Goal: Information Seeking & Learning: Learn about a topic

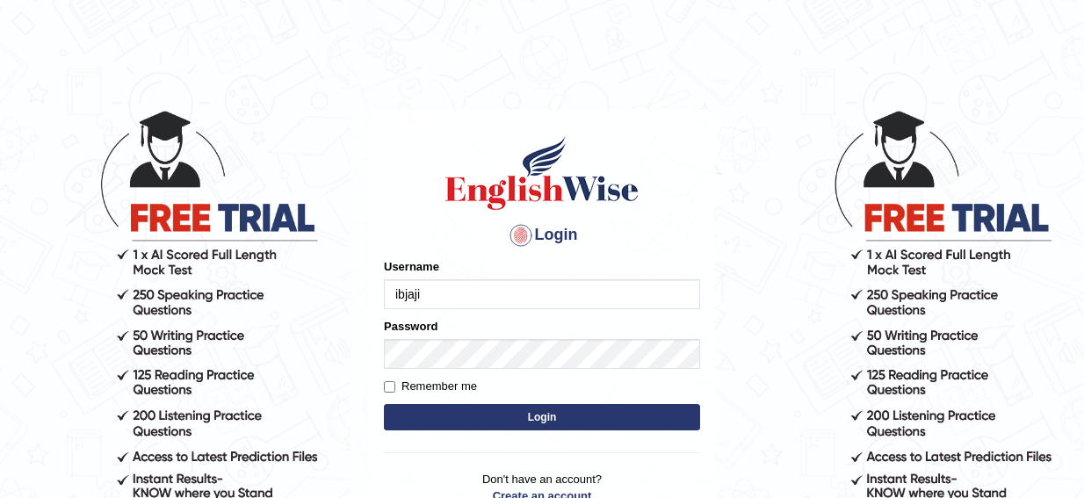
click at [522, 275] on div "Username [PERSON_NAME]" at bounding box center [542, 283] width 316 height 51
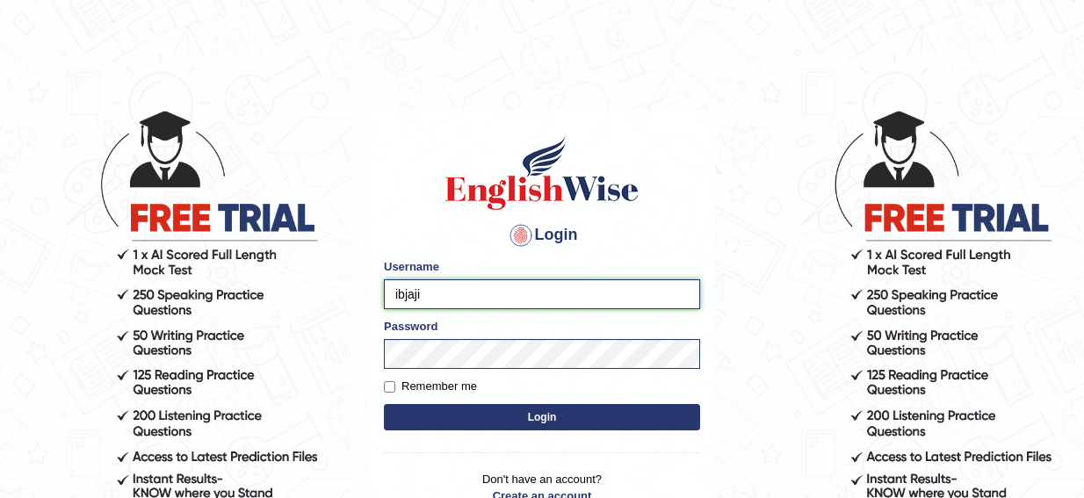
click at [516, 293] on input "ibjaji" at bounding box center [542, 294] width 316 height 30
type input "rupali_australia"
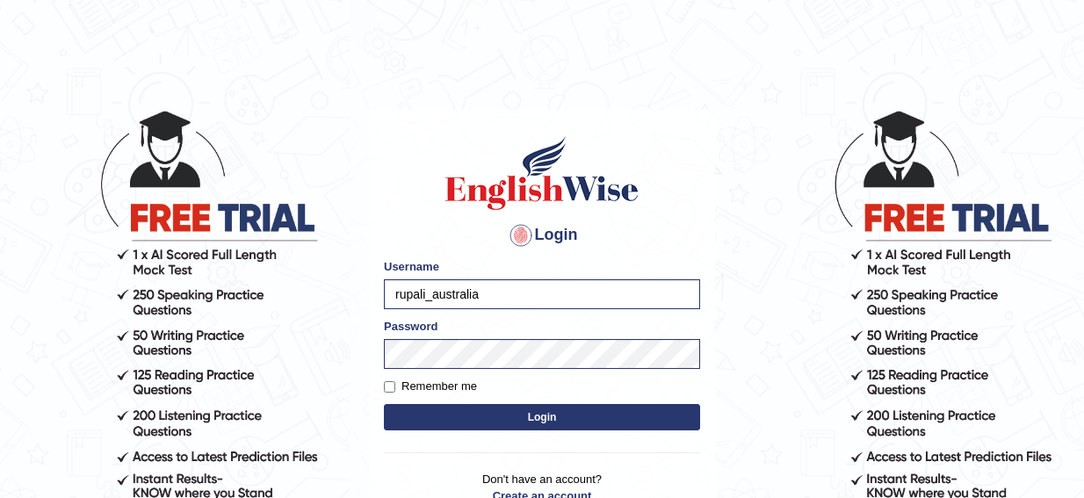
click at [484, 427] on button "Login" at bounding box center [542, 417] width 316 height 26
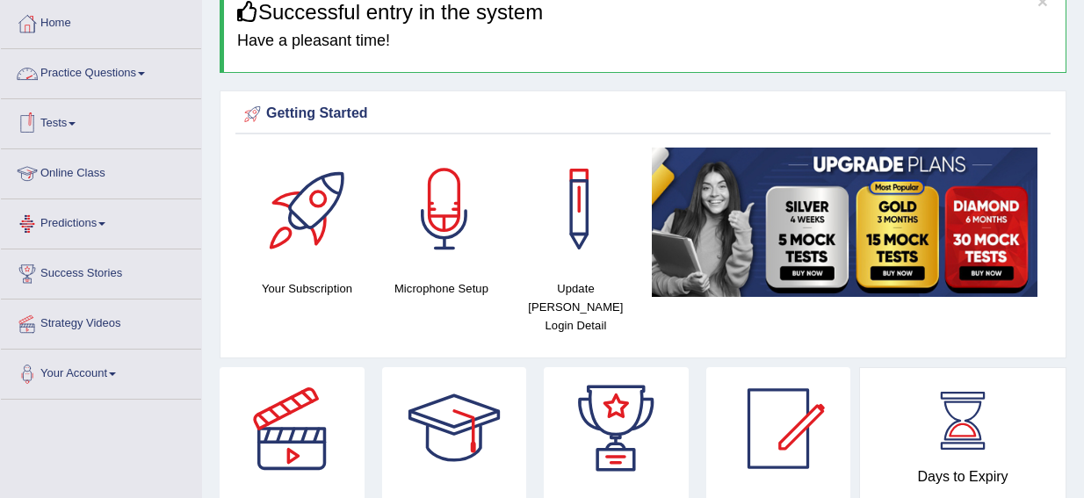
click at [99, 82] on link "Practice Questions" at bounding box center [101, 71] width 200 height 44
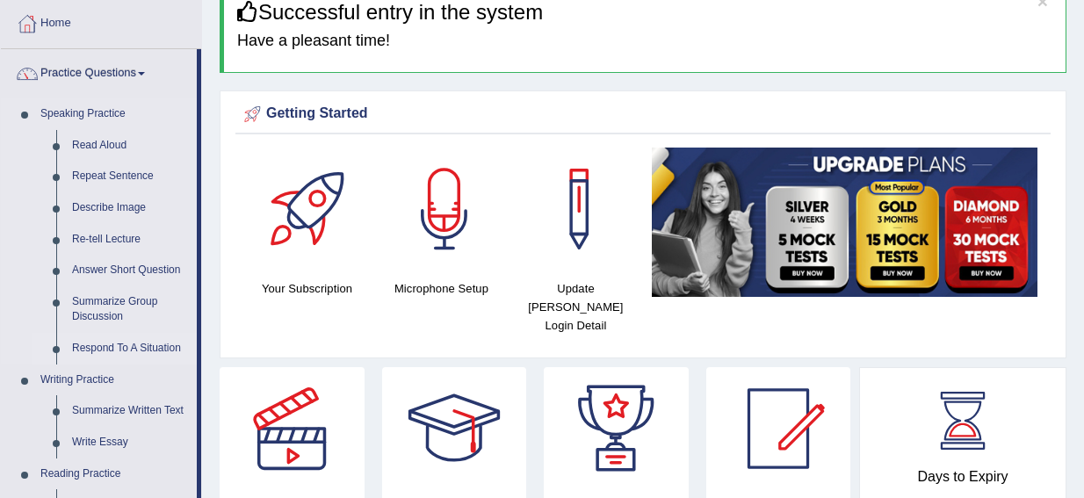
scroll to position [264, 0]
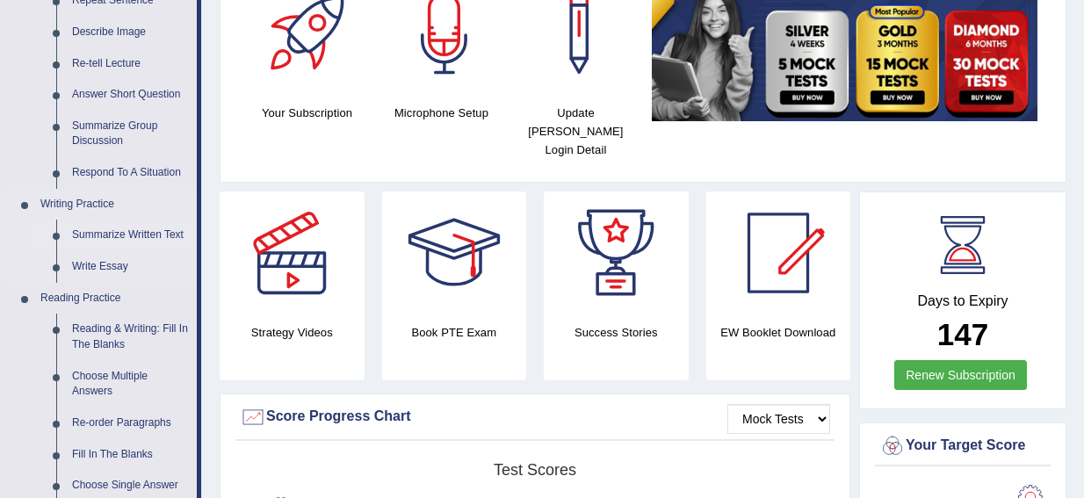
click at [113, 235] on link "Summarize Written Text" at bounding box center [130, 236] width 133 height 32
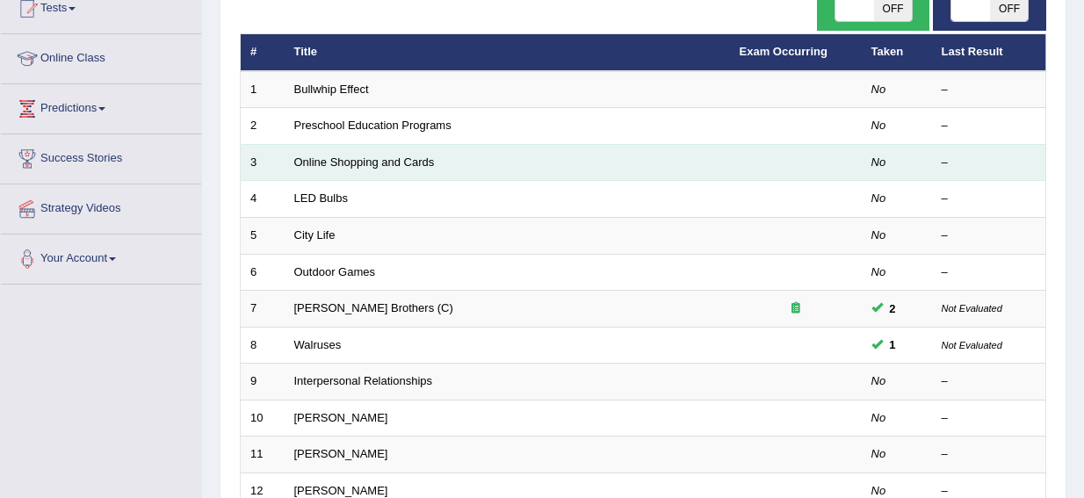
scroll to position [176, 0]
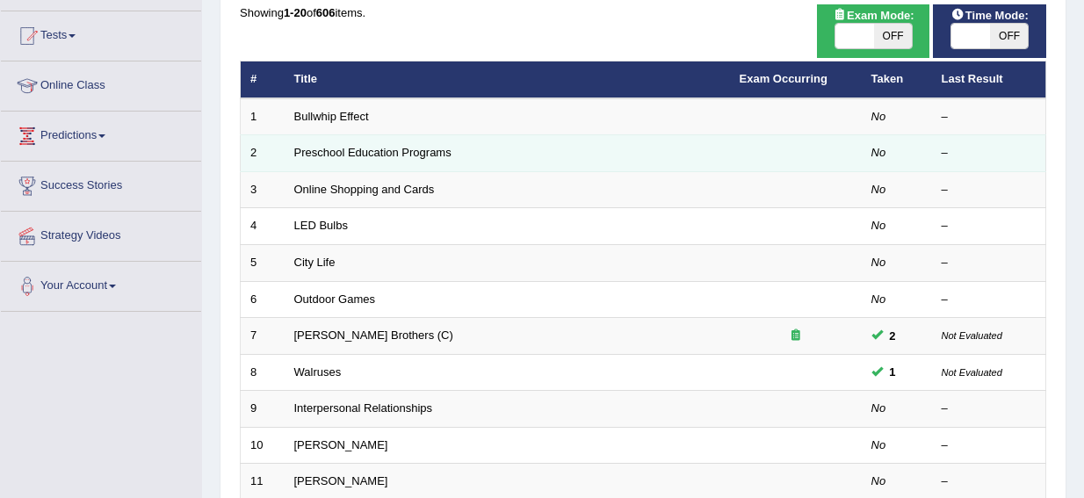
drag, startPoint x: 311, startPoint y: 120, endPoint x: 422, endPoint y: 163, distance: 118.8
click at [311, 120] on link "Bullwhip Effect" at bounding box center [331, 116] width 75 height 13
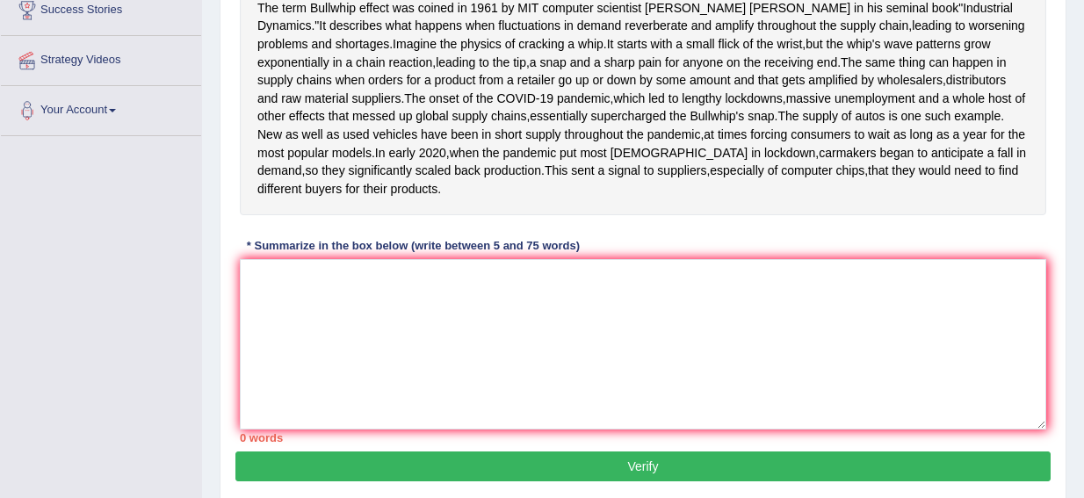
scroll to position [264, 0]
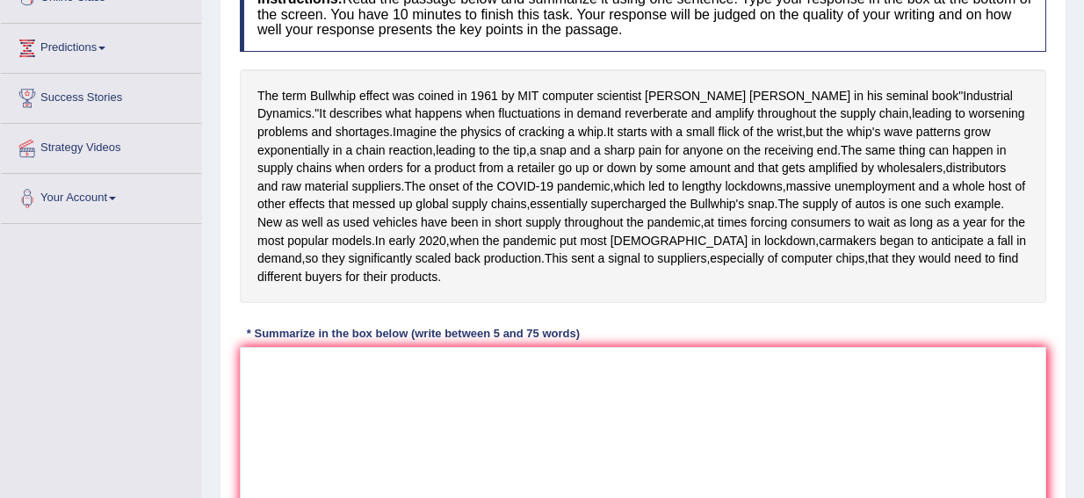
drag, startPoint x: 456, startPoint y: 81, endPoint x: 486, endPoint y: -33, distance: 118.0
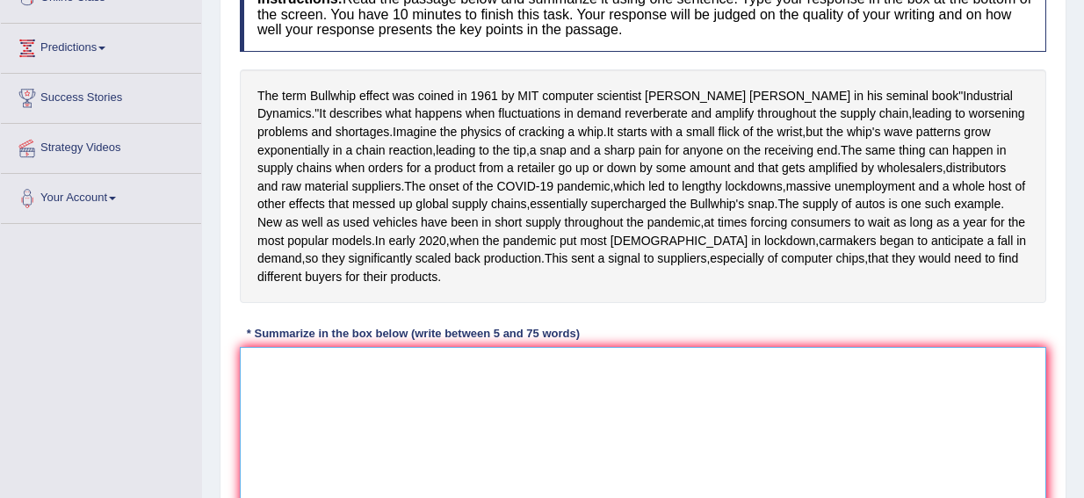
click at [306, 466] on textarea at bounding box center [643, 432] width 806 height 170
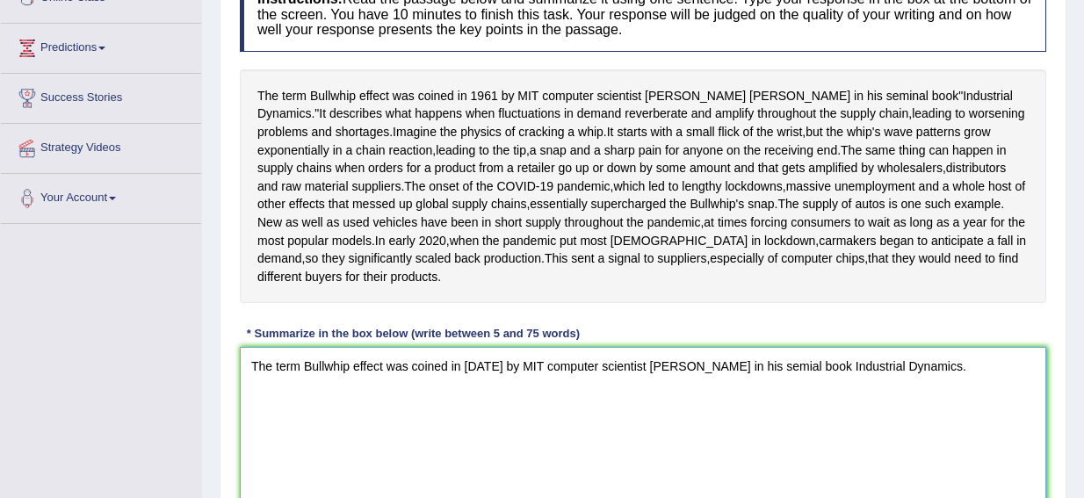
click at [928, 453] on textarea "The term Bullwhip effect was coined in 1961 by MIT computer scientist jay Forre…" at bounding box center [643, 432] width 806 height 170
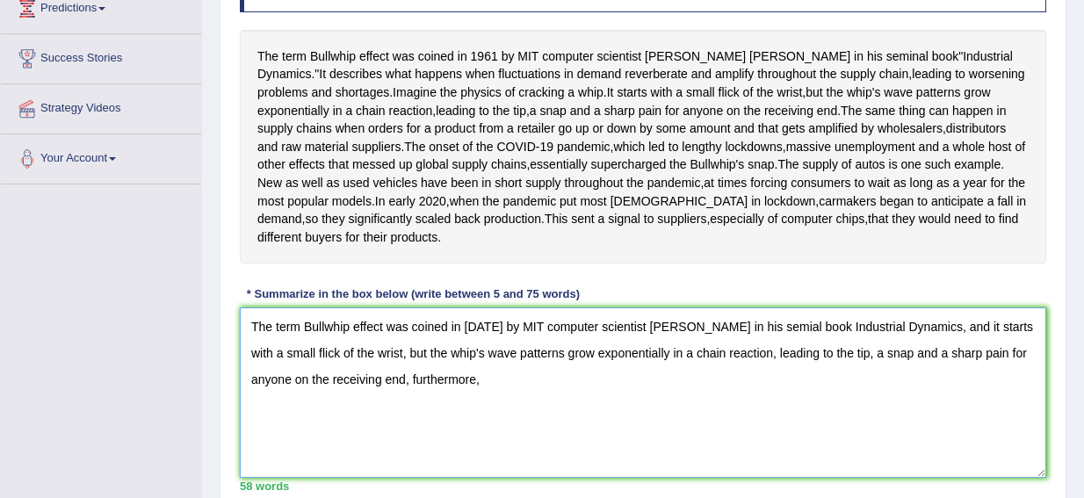
scroll to position [391, 0]
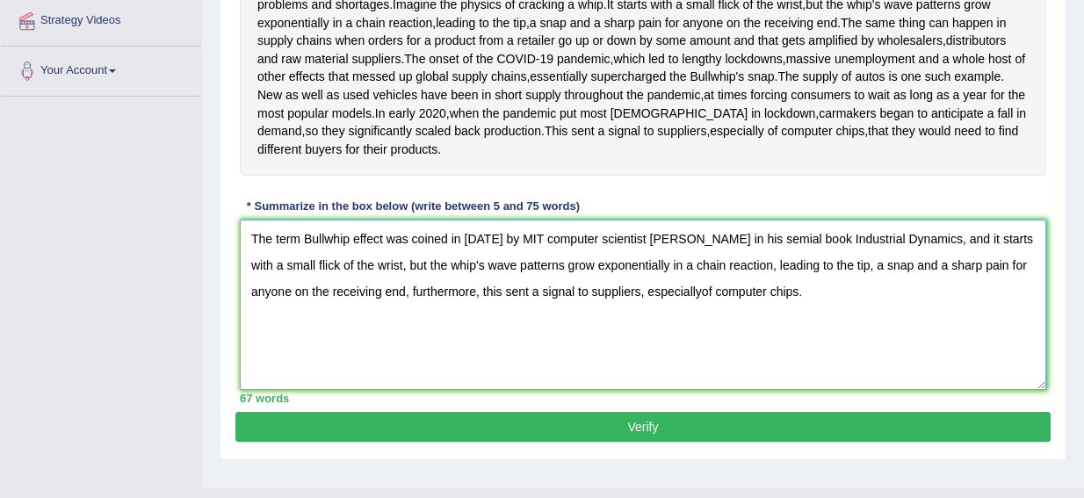
click at [659, 365] on textarea "The term Bullwhip effect was coined in 1961 by MIT computer scientist jay Forre…" at bounding box center [643, 305] width 806 height 170
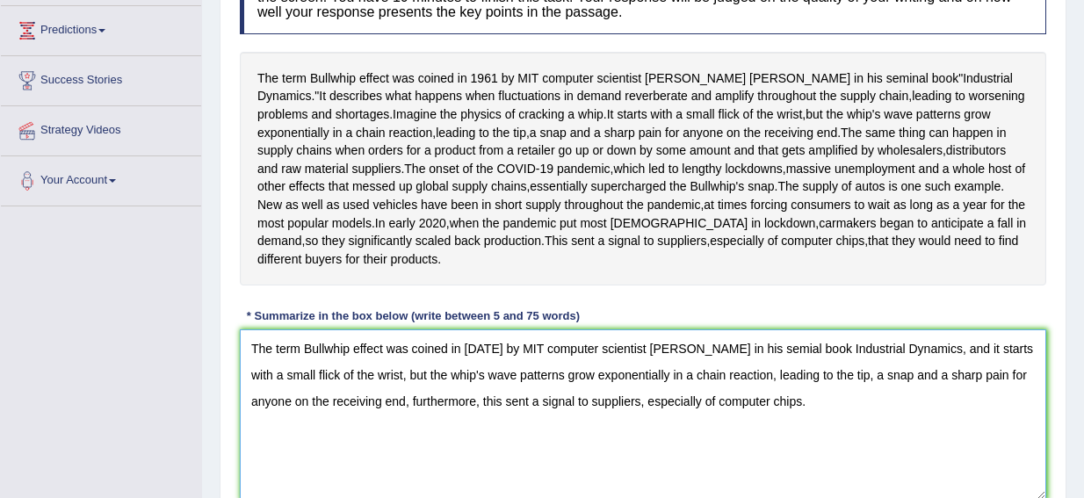
scroll to position [303, 0]
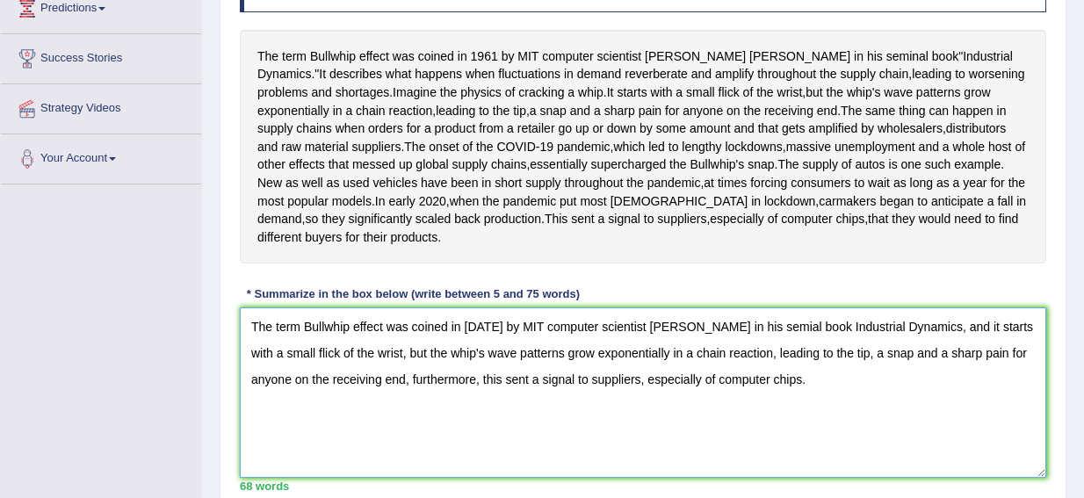
click at [641, 391] on textarea "The term Bullwhip effect was coined in 1961 by MIT computer scientist jay Forre…" at bounding box center [643, 392] width 806 height 170
click at [810, 396] on textarea "The term Bullwhip effect was coined in 1961 by MIT computer scientist Jay Forre…" at bounding box center [643, 392] width 806 height 170
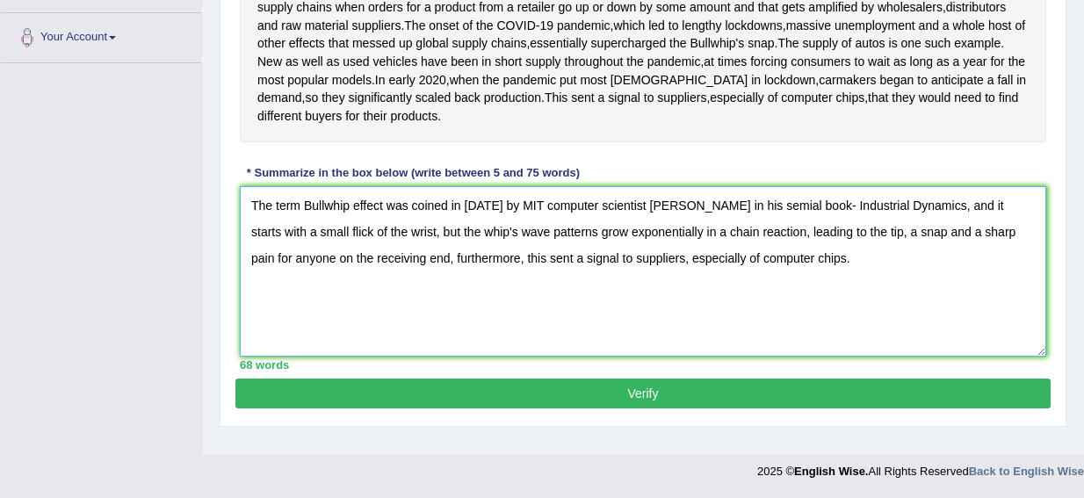
scroll to position [479, 0]
type textarea "The term Bullwhip effect was coined in 1961 by MIT computer scientist Jay Forre…"
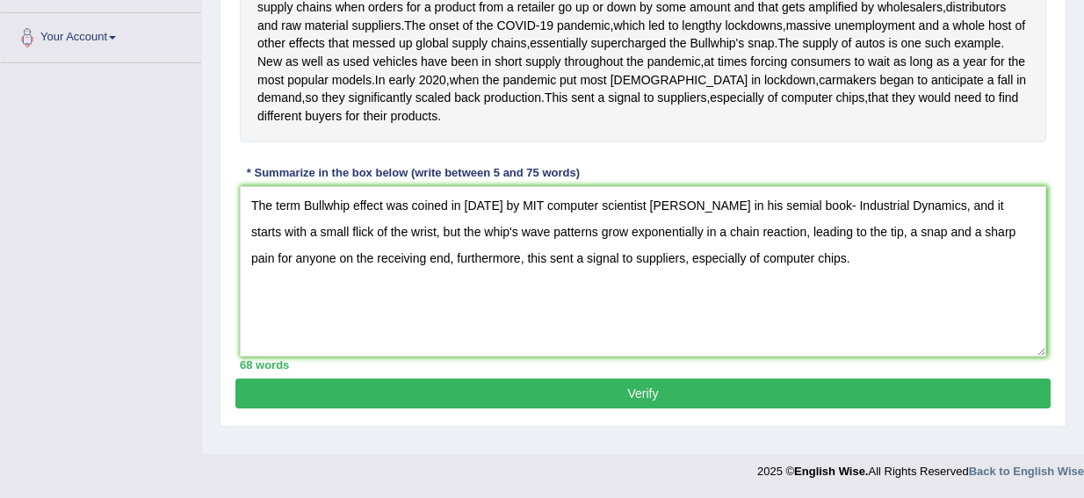
click at [688, 408] on button "Verify" at bounding box center [642, 394] width 815 height 30
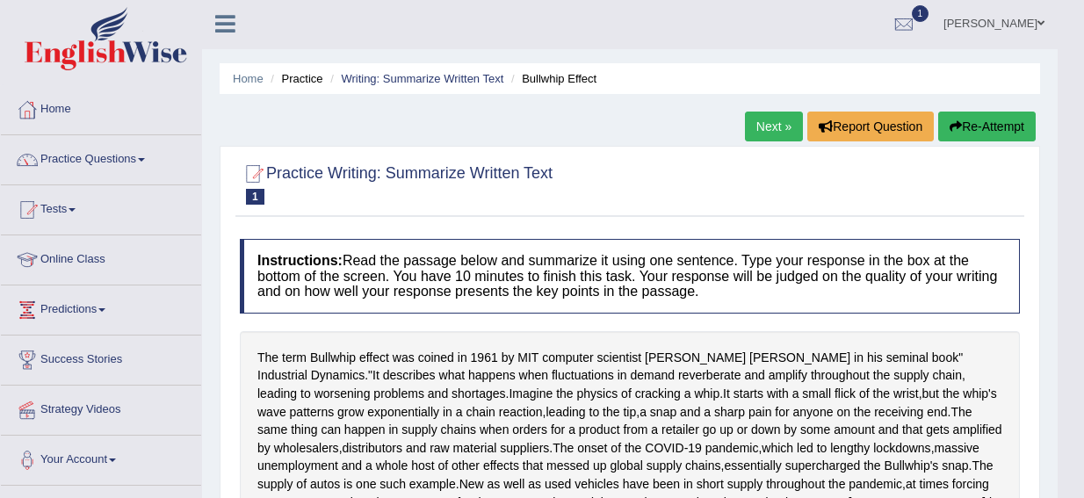
scroll to position [0, 0]
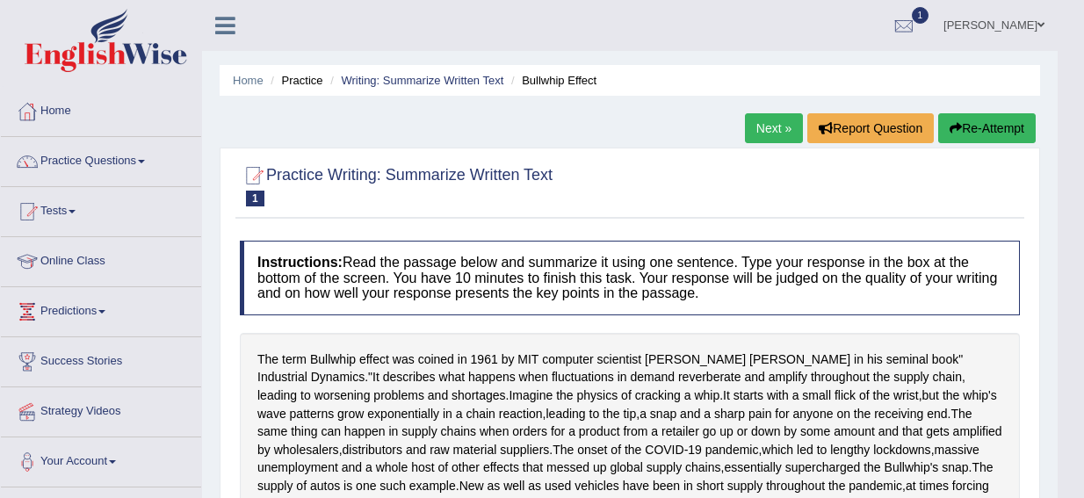
click at [777, 124] on link "Next »" at bounding box center [774, 128] width 58 height 30
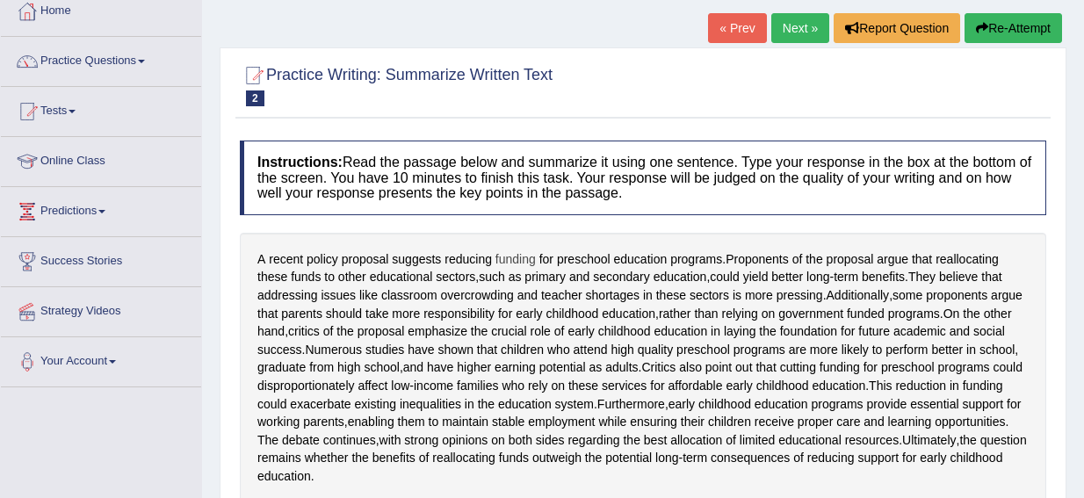
scroll to position [88, 0]
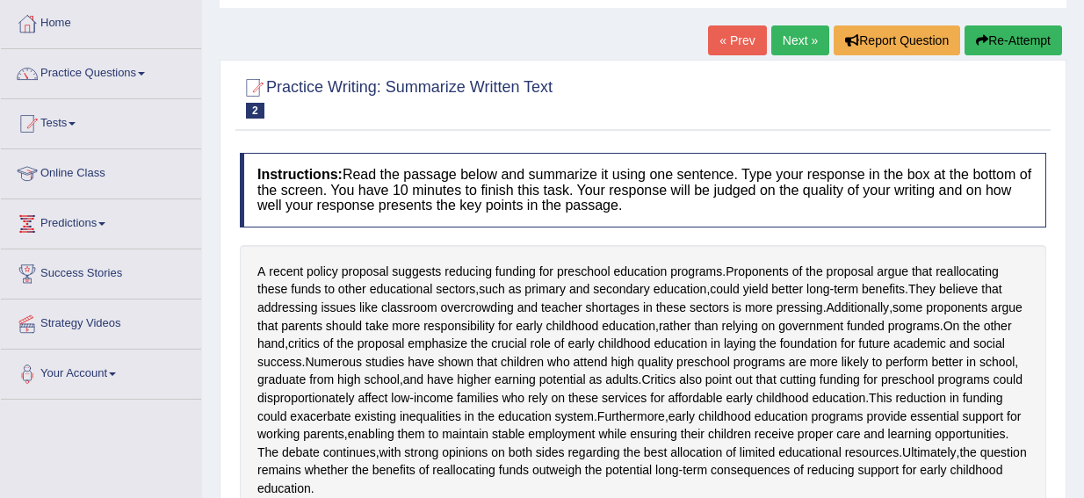
click at [784, 41] on link "Next »" at bounding box center [800, 40] width 58 height 30
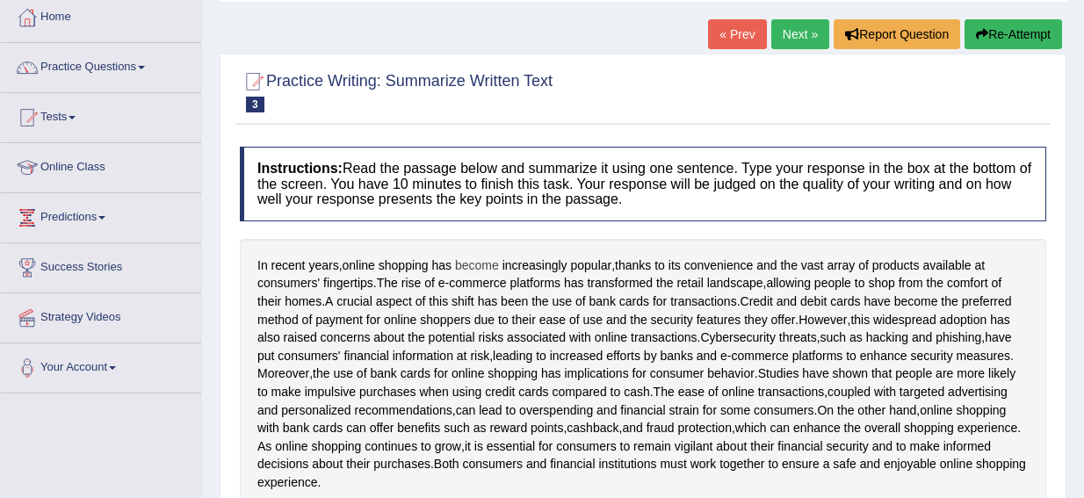
scroll to position [88, 0]
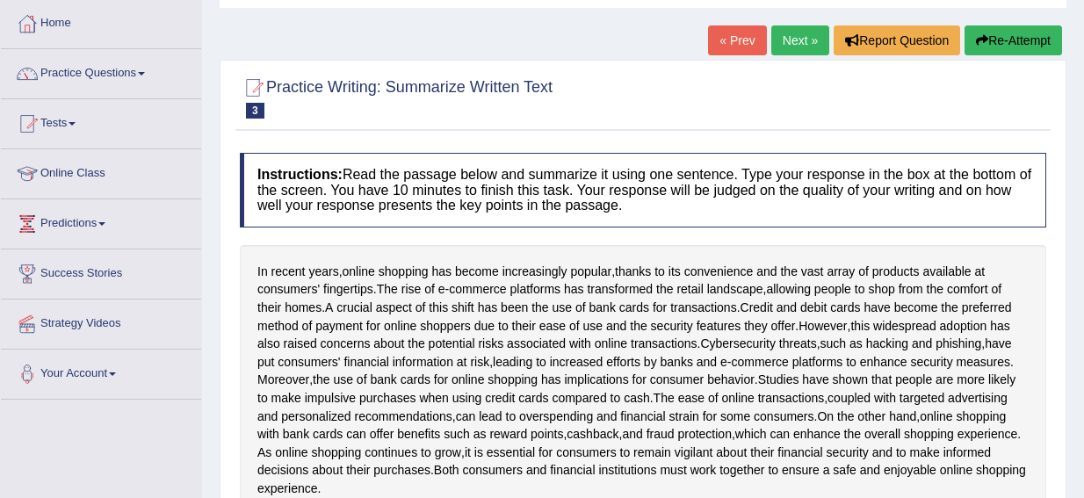
click at [789, 53] on link "Next »" at bounding box center [800, 40] width 58 height 30
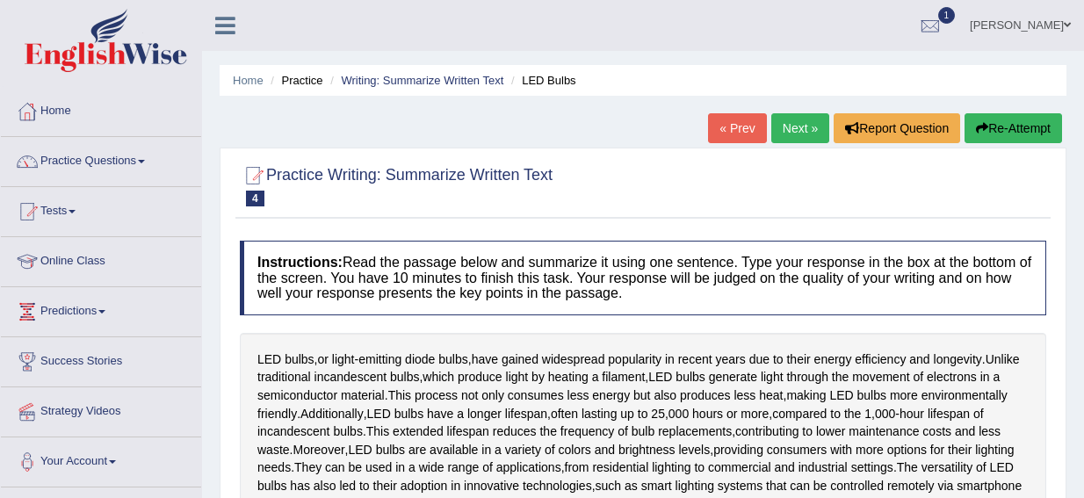
click at [798, 116] on link "Next »" at bounding box center [800, 128] width 58 height 30
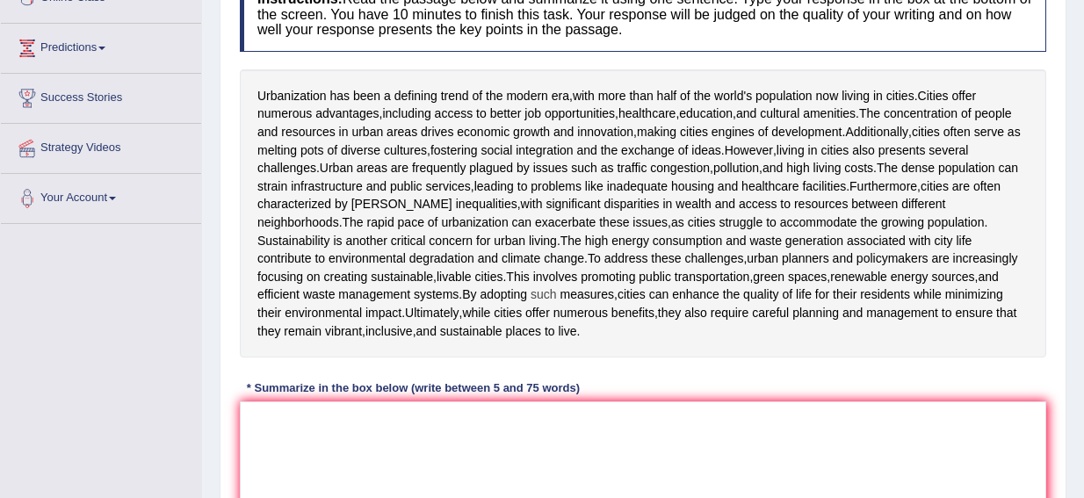
scroll to position [88, 0]
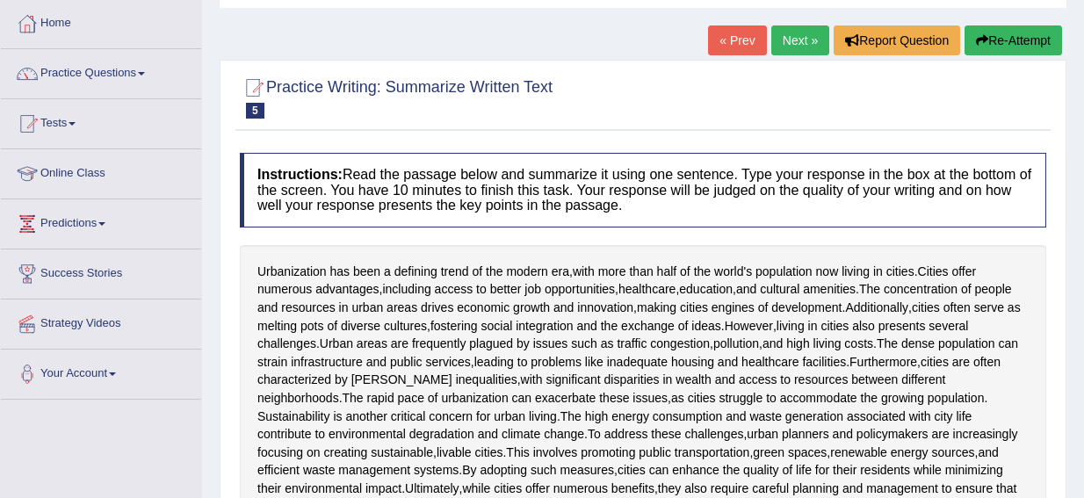
click at [791, 39] on link "Next »" at bounding box center [800, 40] width 58 height 30
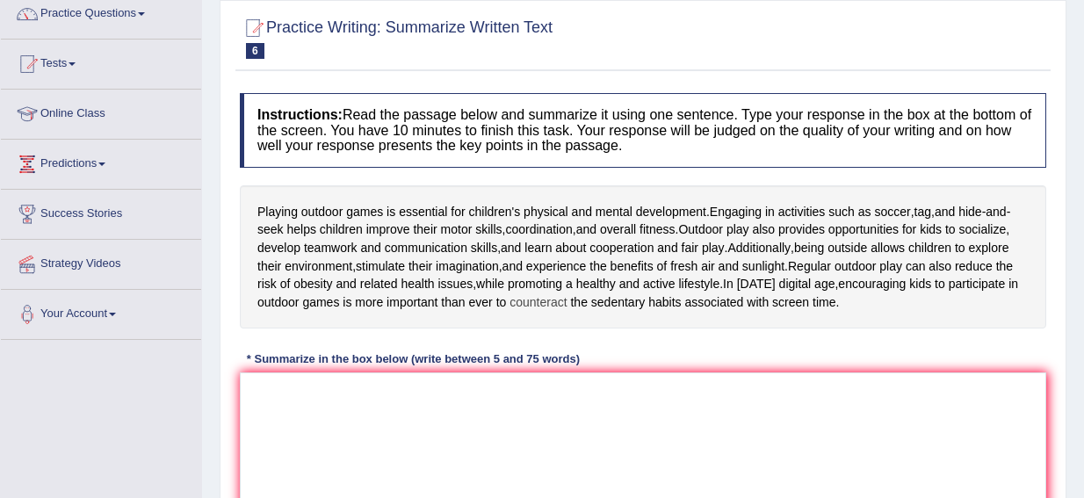
scroll to position [176, 0]
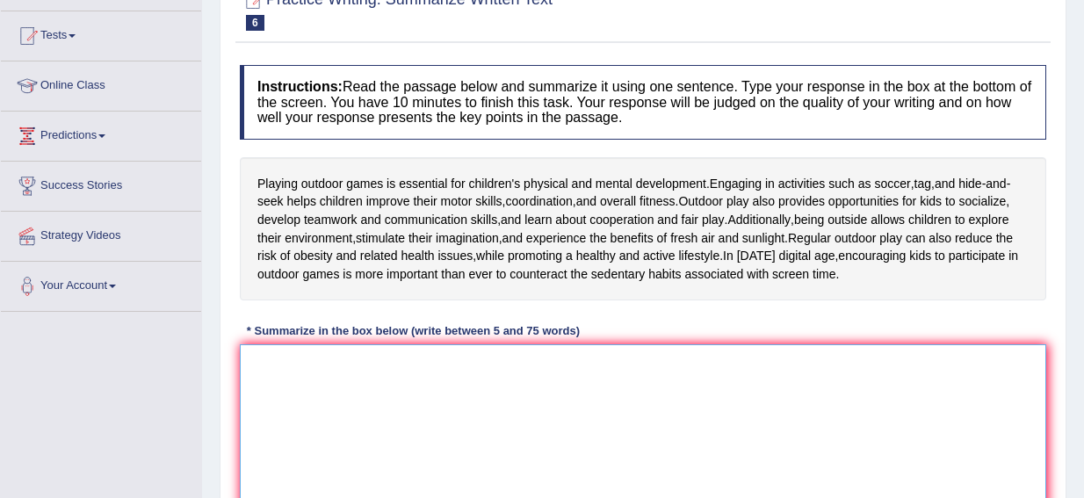
click at [529, 365] on textarea at bounding box center [643, 429] width 806 height 170
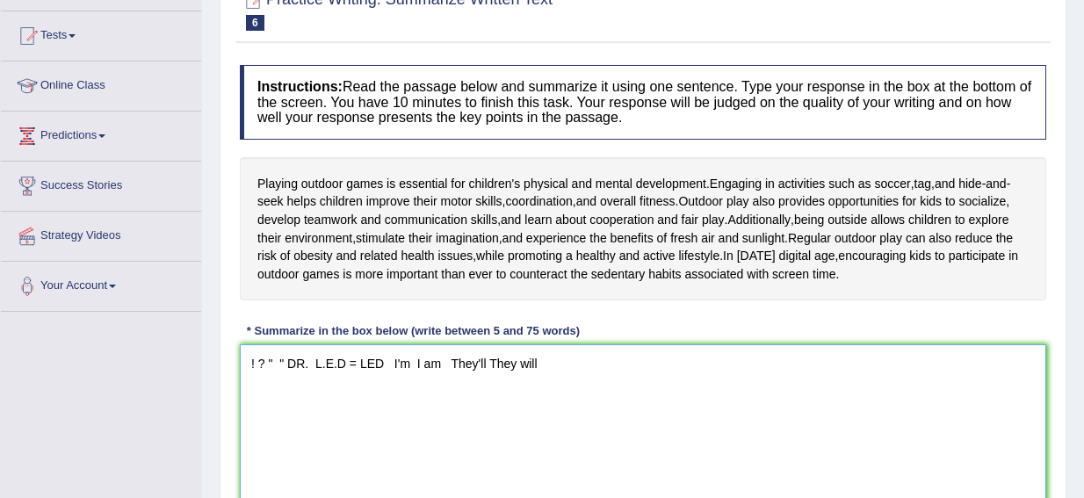
click at [610, 386] on textarea "! ? " " DR. L.E.D = LED I'm I am They'll They will" at bounding box center [643, 429] width 806 height 170
click at [488, 365] on textarea "! ? " " DR. L.E.D = LED I'm I am They'll They will" at bounding box center [643, 429] width 806 height 170
drag, startPoint x: 452, startPoint y: 365, endPoint x: 495, endPoint y: 368, distance: 44.1
click at [495, 368] on textarea "! ? " " DR. L.E.D = LED I'm I am They'll = They will" at bounding box center [643, 429] width 806 height 170
click at [492, 381] on textarea "! ? " " DR. L.E.D = LED I'm I am They'll = They will" at bounding box center [643, 429] width 806 height 170
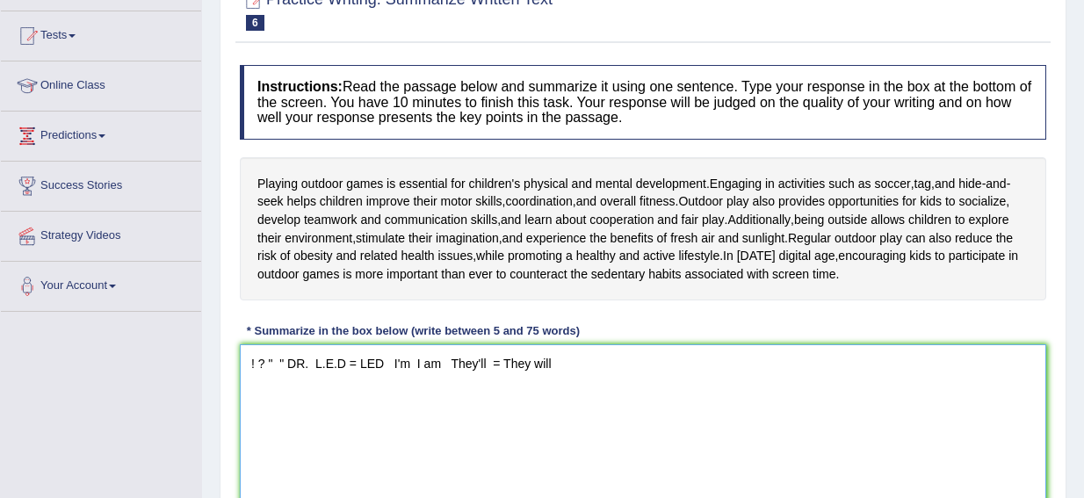
click at [597, 368] on textarea "! ? " " DR. L.E.D = LED I'm I am They'll = They will" at bounding box center [643, 429] width 806 height 170
click at [551, 358] on textarea "! ? " " DR. L.E.D = LED I'm I am They'll = They will Aren't = are not" at bounding box center [643, 429] width 806 height 170
click at [773, 393] on textarea "! ? " " DR. L.E.D = LED I'm I am They'll = They will Aren't = are not" at bounding box center [643, 429] width 806 height 170
type textarea "! ? " " DR. L.E.D = LED I'm I am They'll = They will Aren't = are not Sentence1…"
drag, startPoint x: 747, startPoint y: 380, endPoint x: 135, endPoint y: 306, distance: 615.9
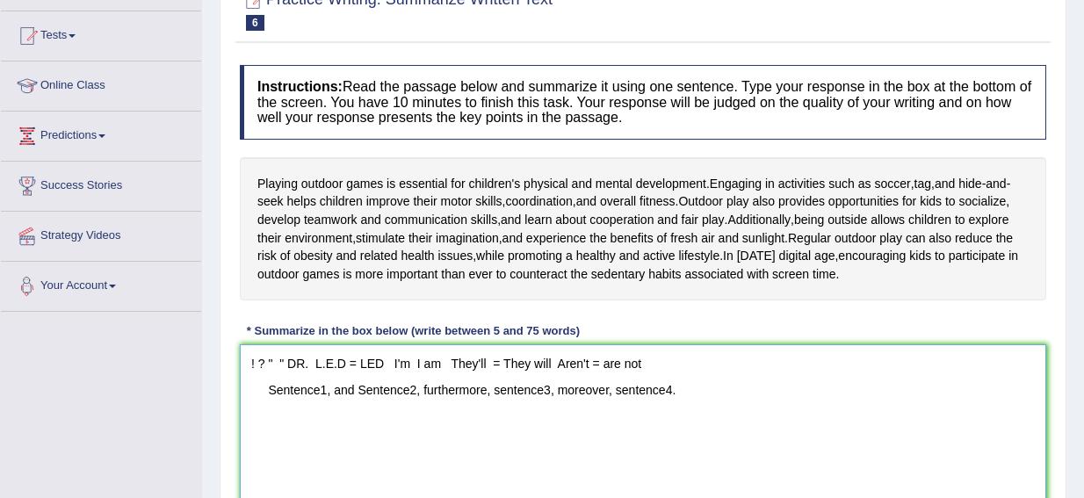
click at [135, 306] on div "Toggle navigation Home Practice Questions Speaking Practice Read Aloud Repeat S…" at bounding box center [542, 281] width 1084 height 914
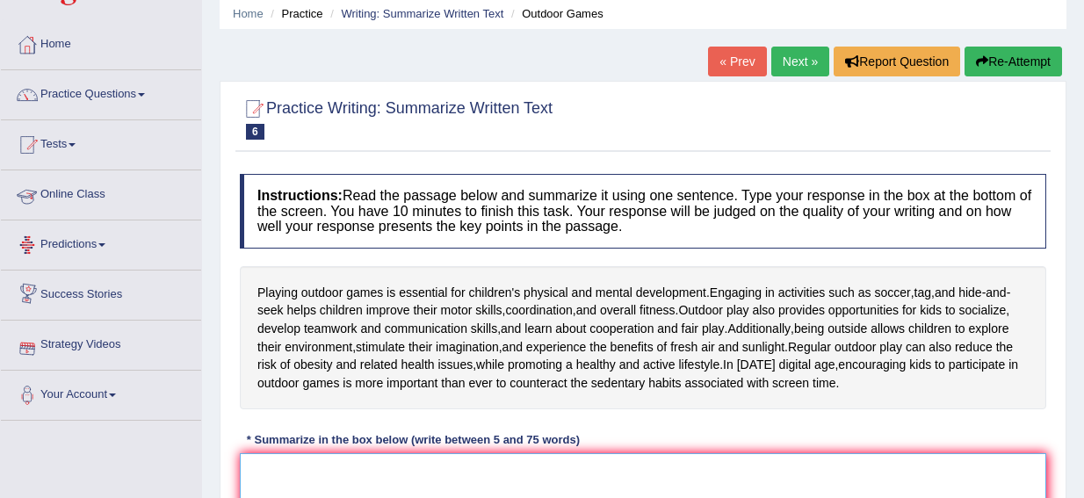
scroll to position [0, 0]
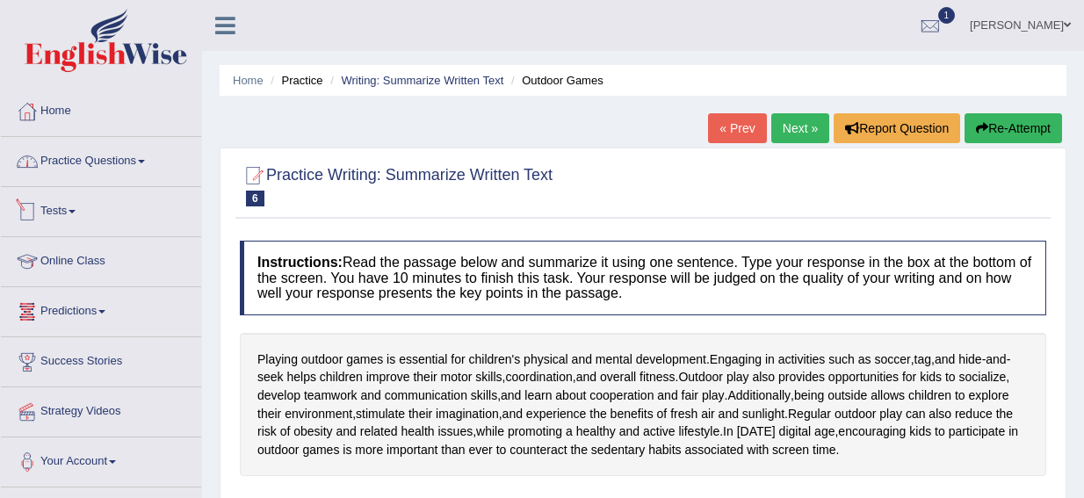
drag, startPoint x: 94, startPoint y: 153, endPoint x: 249, endPoint y: 215, distance: 167.5
click at [94, 153] on link "Practice Questions" at bounding box center [101, 159] width 200 height 44
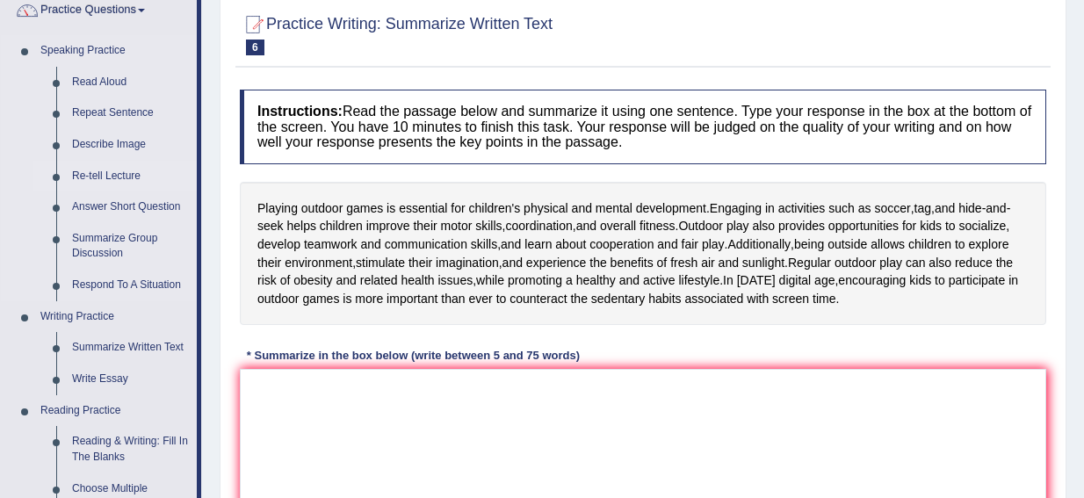
scroll to position [176, 0]
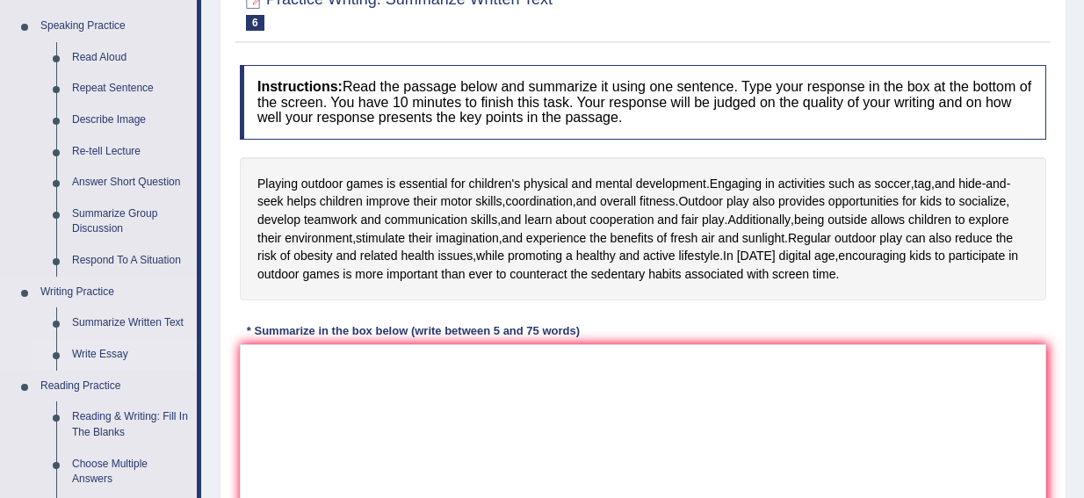
click at [96, 351] on link "Write Essay" at bounding box center [130, 355] width 133 height 32
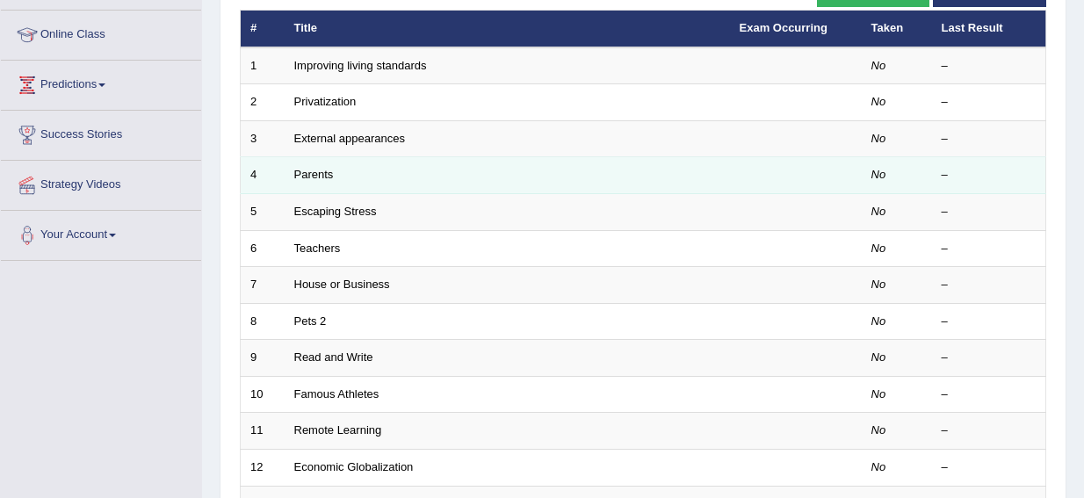
scroll to position [264, 0]
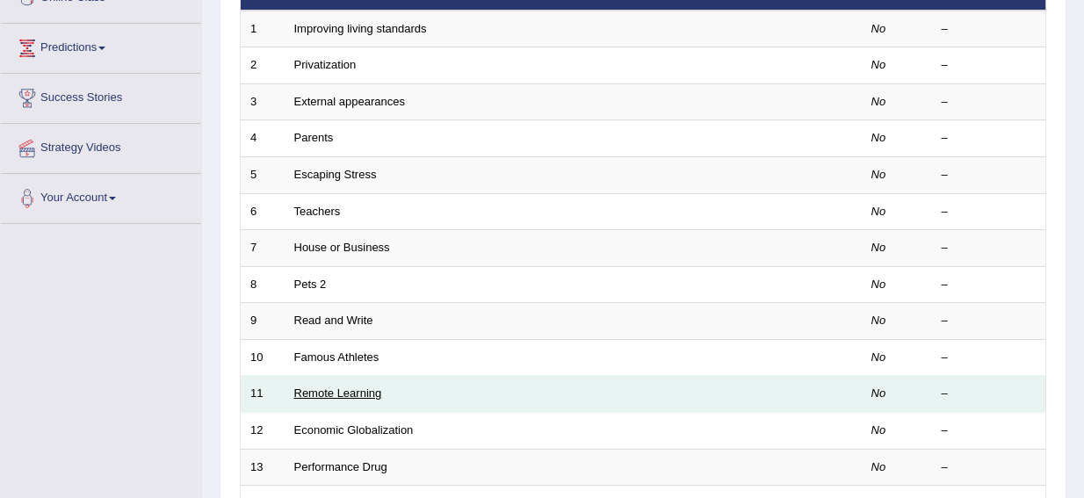
click at [333, 387] on link "Remote Learning" at bounding box center [338, 393] width 88 height 13
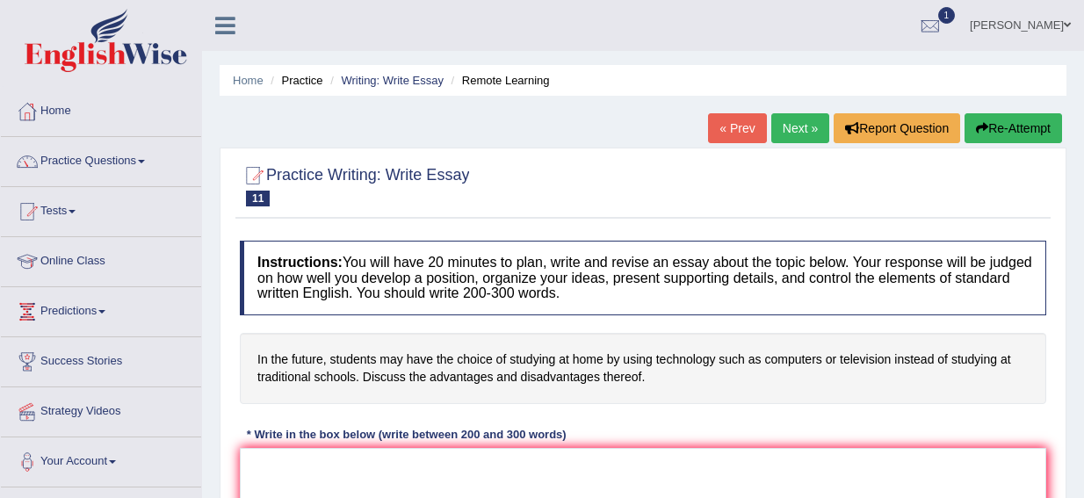
drag, startPoint x: 1037, startPoint y: 20, endPoint x: 1033, endPoint y: 34, distance: 14.5
click at [1037, 20] on link "[PERSON_NAME]" at bounding box center [1020, 23] width 127 height 46
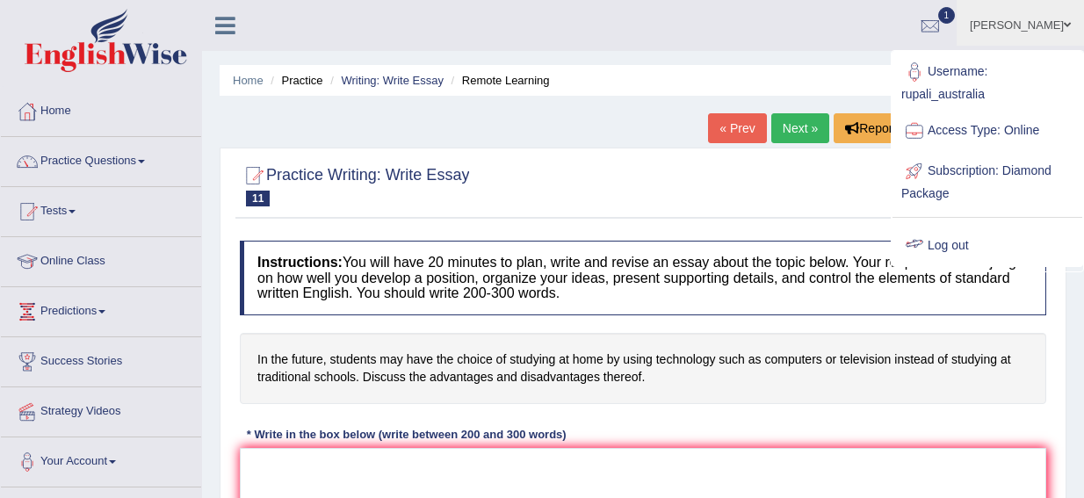
click at [941, 238] on link "Log out" at bounding box center [988, 246] width 190 height 40
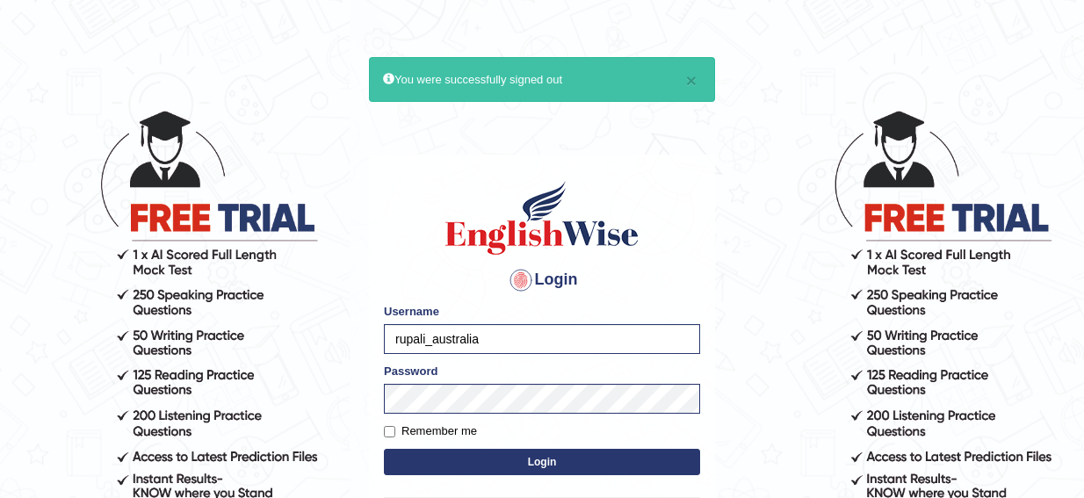
type input "rizwinriyas5"
click at [425, 466] on button "Login" at bounding box center [542, 462] width 316 height 26
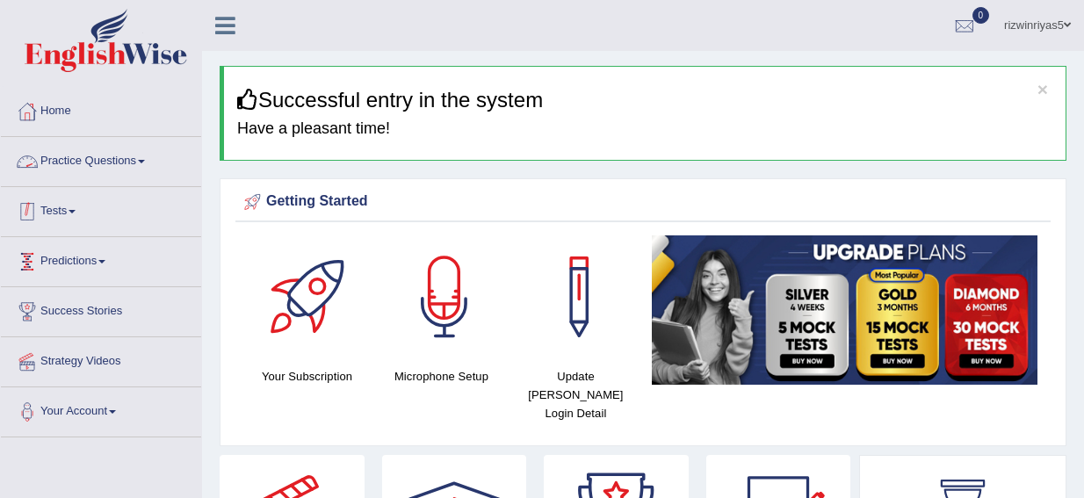
drag, startPoint x: 0, startPoint y: 0, endPoint x: 74, endPoint y: 213, distance: 225.9
click at [74, 213] on link "Tests" at bounding box center [101, 209] width 200 height 44
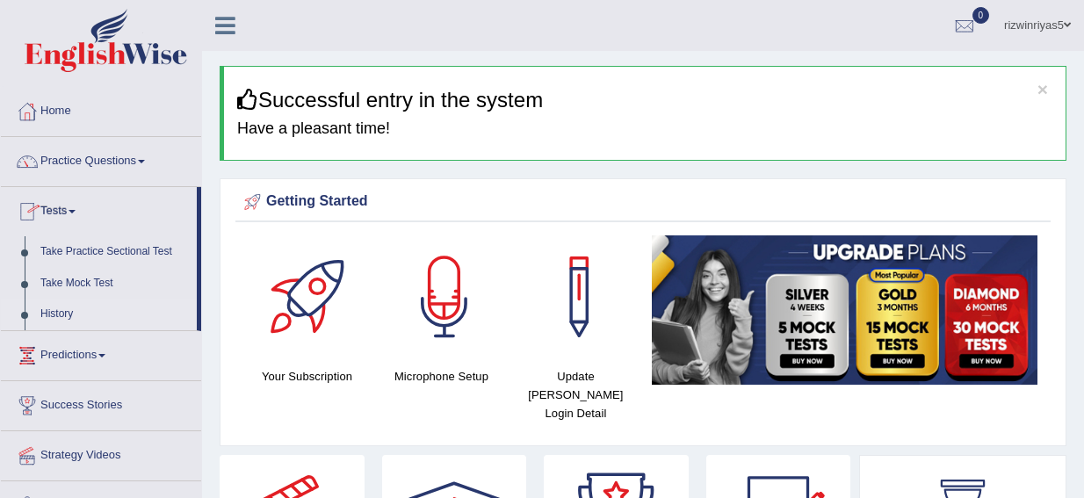
click at [68, 314] on link "History" at bounding box center [115, 315] width 164 height 32
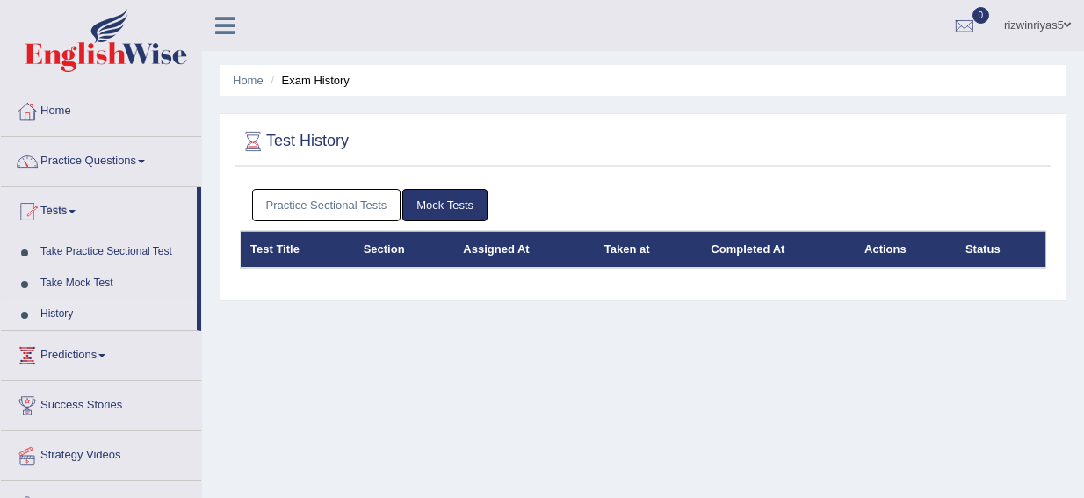
click at [351, 198] on link "Practice Sectional Tests" at bounding box center [326, 205] width 149 height 33
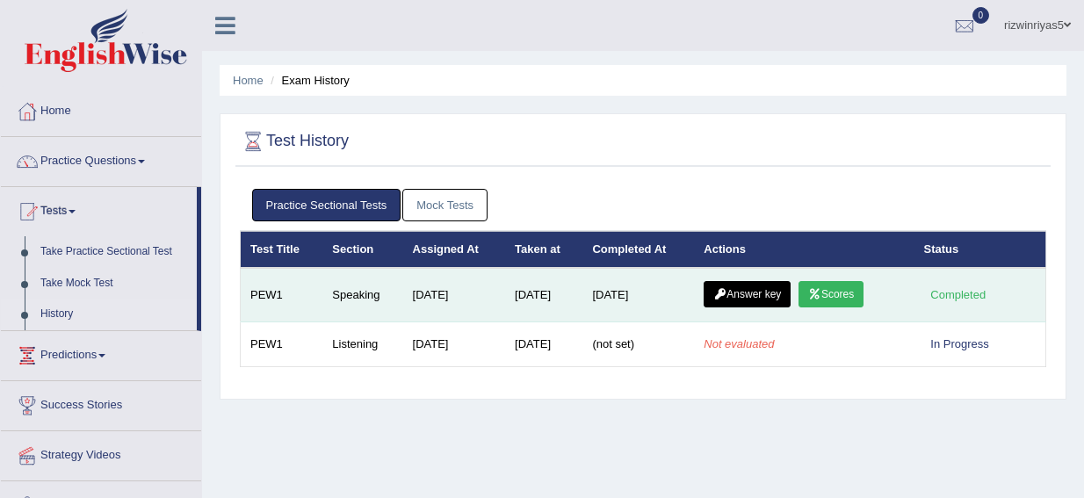
click at [836, 291] on link "Scores" at bounding box center [831, 294] width 65 height 26
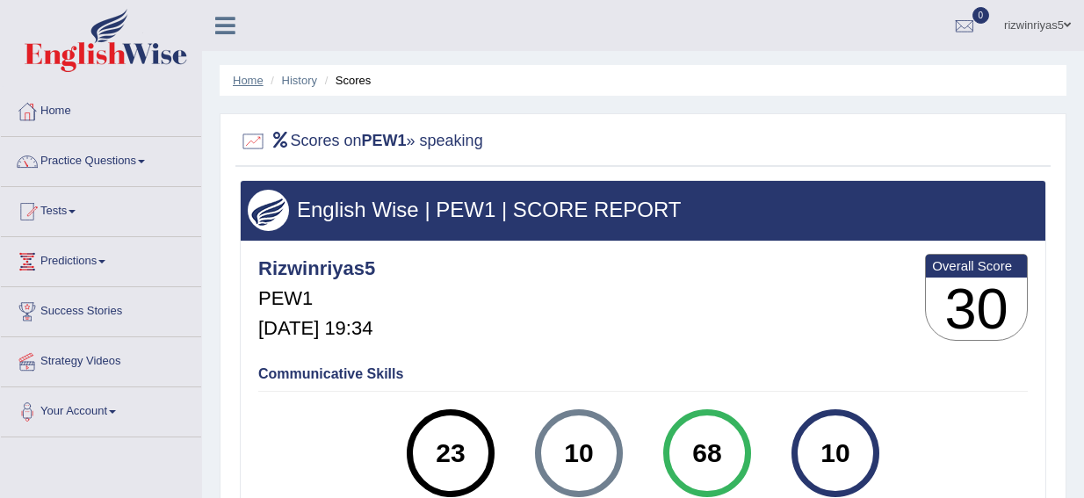
click at [251, 80] on link "Home" at bounding box center [248, 80] width 31 height 13
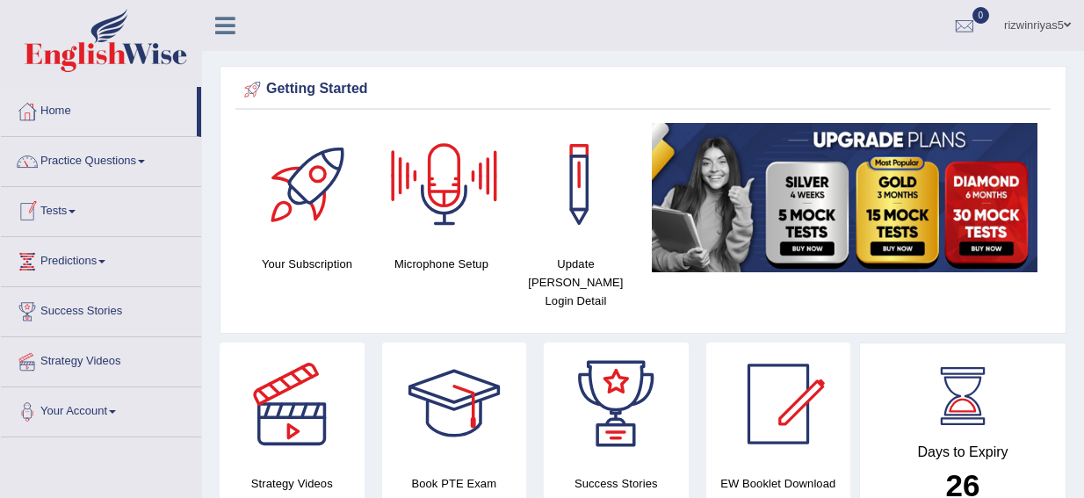
click at [56, 203] on link "Tests" at bounding box center [101, 209] width 200 height 44
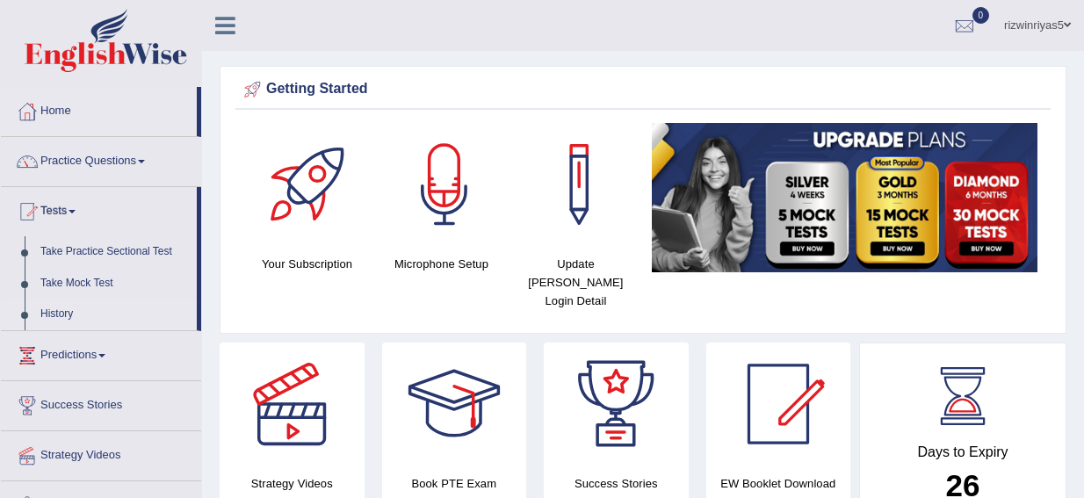
click at [58, 308] on link "History" at bounding box center [115, 315] width 164 height 32
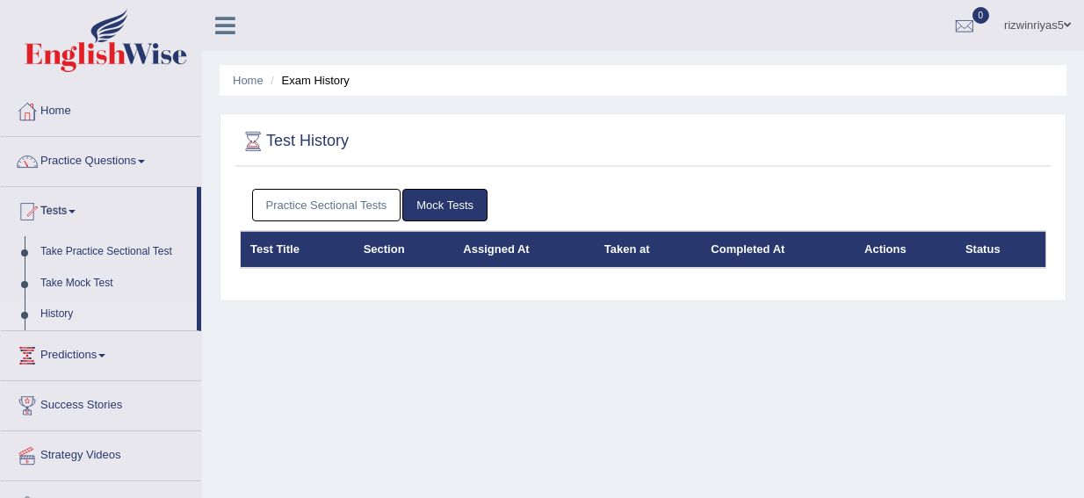
drag, startPoint x: 0, startPoint y: 0, endPoint x: 459, endPoint y: 208, distance: 503.6
click at [341, 195] on link "Practice Sectional Tests" at bounding box center [326, 205] width 149 height 33
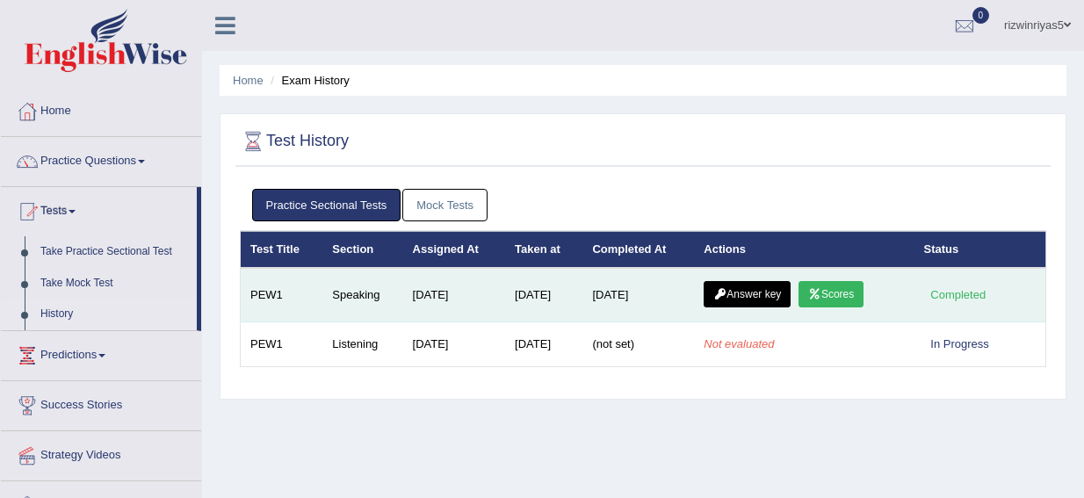
click at [752, 285] on link "Answer key" at bounding box center [747, 294] width 87 height 26
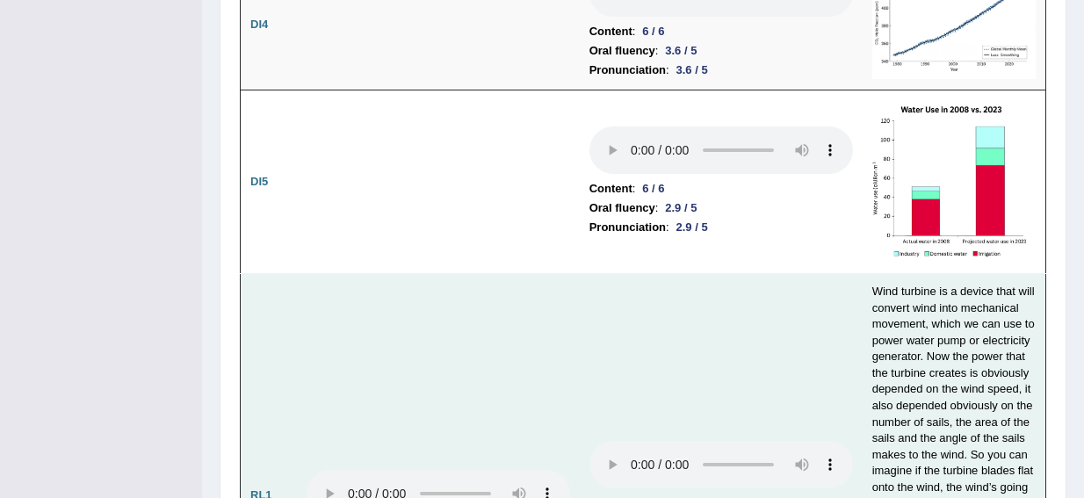
scroll to position [3250, 0]
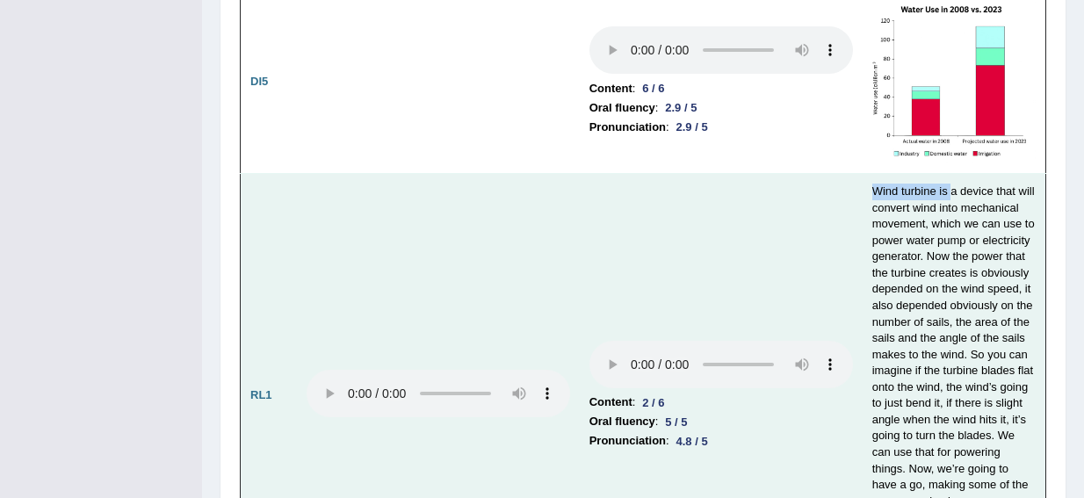
drag, startPoint x: 866, startPoint y: 148, endPoint x: 950, endPoint y: 156, distance: 84.7
click at [950, 174] on td "Wind turbine is a device that will convert wind into mechanical movement, which…" at bounding box center [955, 396] width 184 height 444
drag, startPoint x: 870, startPoint y: 200, endPoint x: 1034, endPoint y: 201, distance: 164.3
click at [1034, 201] on td "Wind turbine is a device that will convert wind into mechanical movement, which…" at bounding box center [955, 396] width 184 height 444
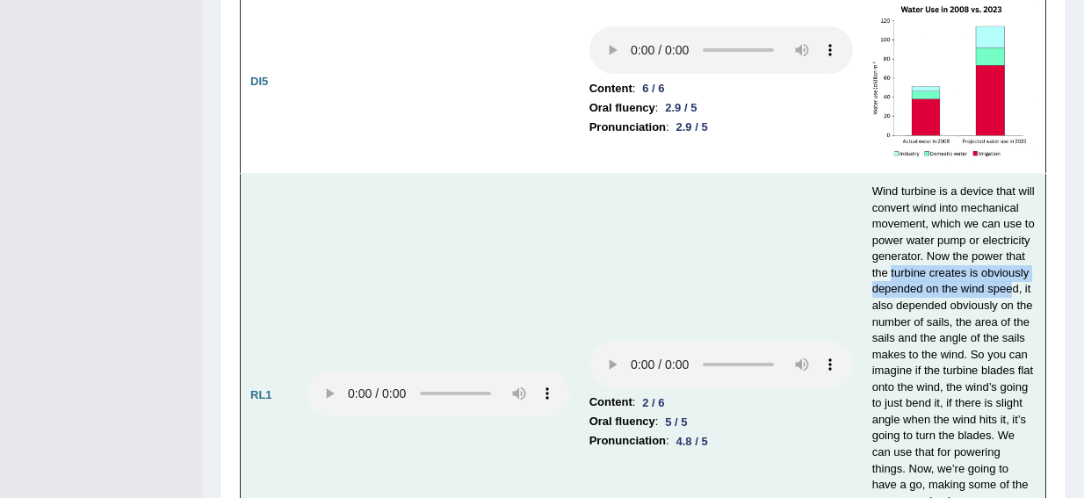
drag, startPoint x: 891, startPoint y: 230, endPoint x: 1015, endPoint y: 249, distance: 125.2
click at [1015, 249] on td "Wind turbine is a device that will convert wind into mechanical movement, which…" at bounding box center [955, 396] width 184 height 444
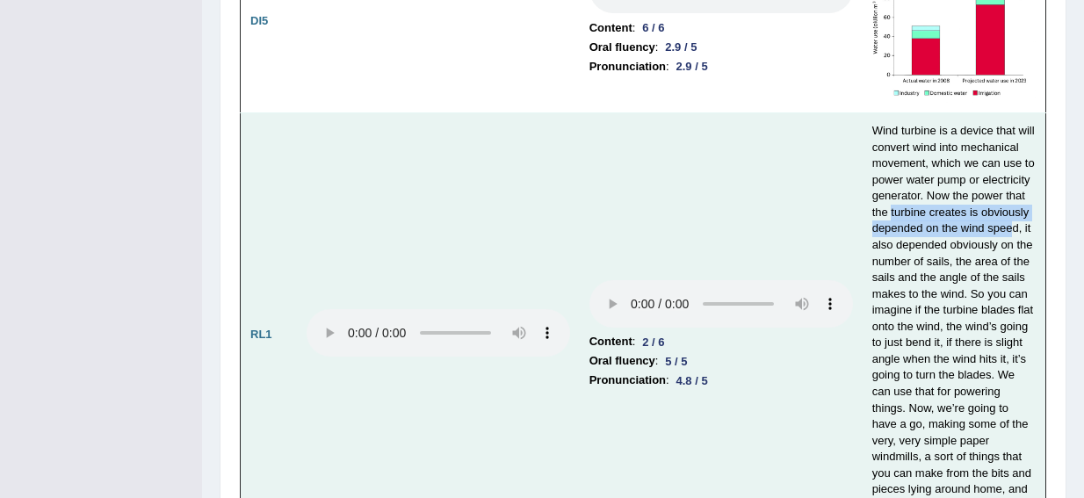
scroll to position [3338, 0]
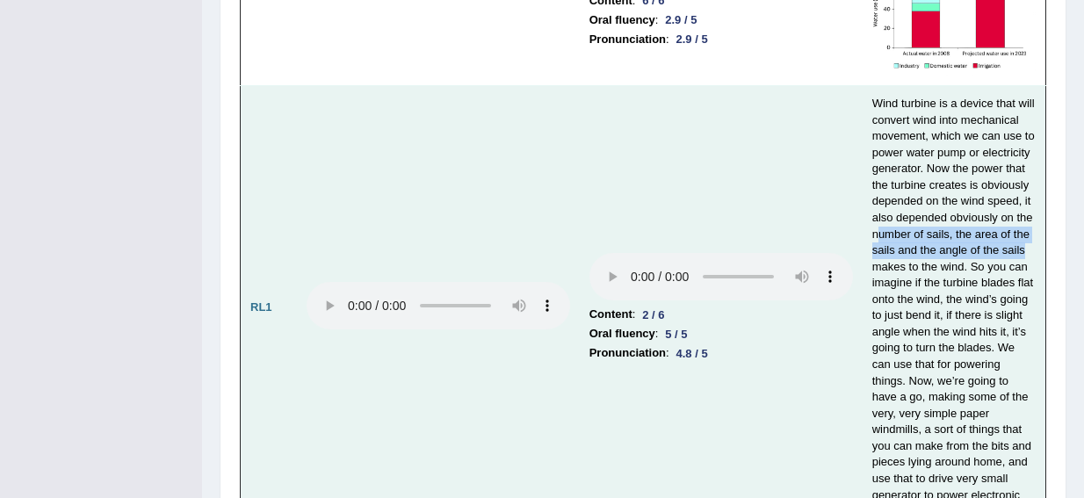
drag, startPoint x: 880, startPoint y: 191, endPoint x: 1033, endPoint y: 213, distance: 154.5
click at [1033, 213] on td "Wind turbine is a device that will convert wind into mechanical movement, which…" at bounding box center [955, 308] width 184 height 444
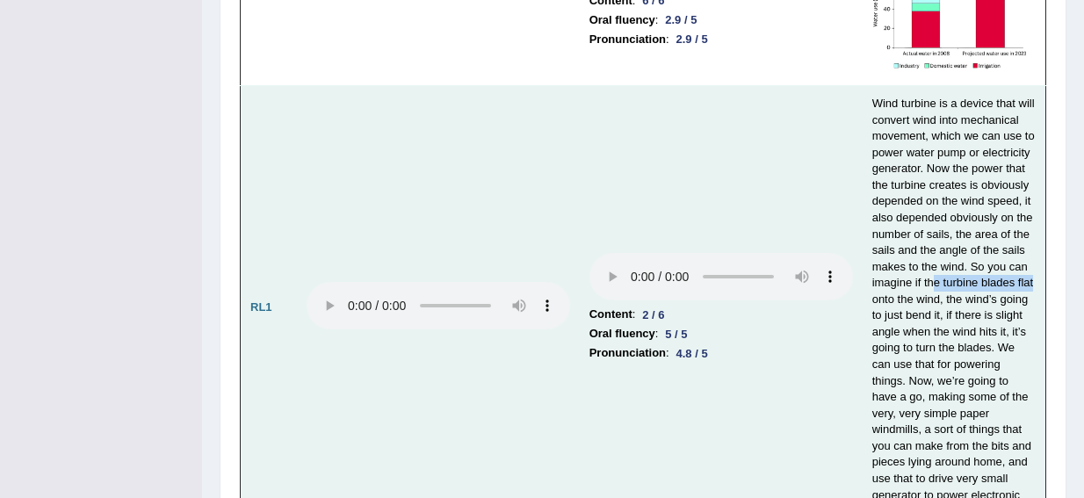
drag, startPoint x: 931, startPoint y: 245, endPoint x: 1037, endPoint y: 242, distance: 105.5
click at [1037, 242] on td "Wind turbine is a device that will convert wind into mechanical movement, which…" at bounding box center [955, 308] width 184 height 444
drag, startPoint x: 868, startPoint y: 373, endPoint x: 980, endPoint y: 380, distance: 112.7
click at [984, 377] on td "Wind turbine is a device that will convert wind into mechanical movement, which…" at bounding box center [955, 308] width 184 height 444
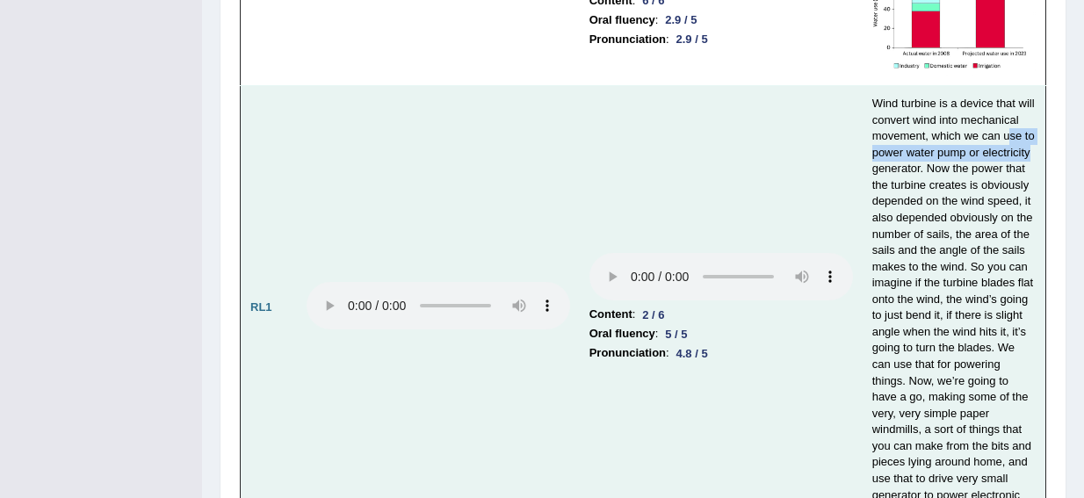
drag, startPoint x: 1007, startPoint y: 91, endPoint x: 1031, endPoint y: 115, distance: 34.2
click at [1031, 115] on td "Wind turbine is a device that will convert wind into mechanical movement, which…" at bounding box center [955, 308] width 184 height 444
click at [720, 382] on td "Content : 2 / 6 Oral fluency : 5 / 5 Pronunciation : 4.8 / 5" at bounding box center [721, 308] width 283 height 444
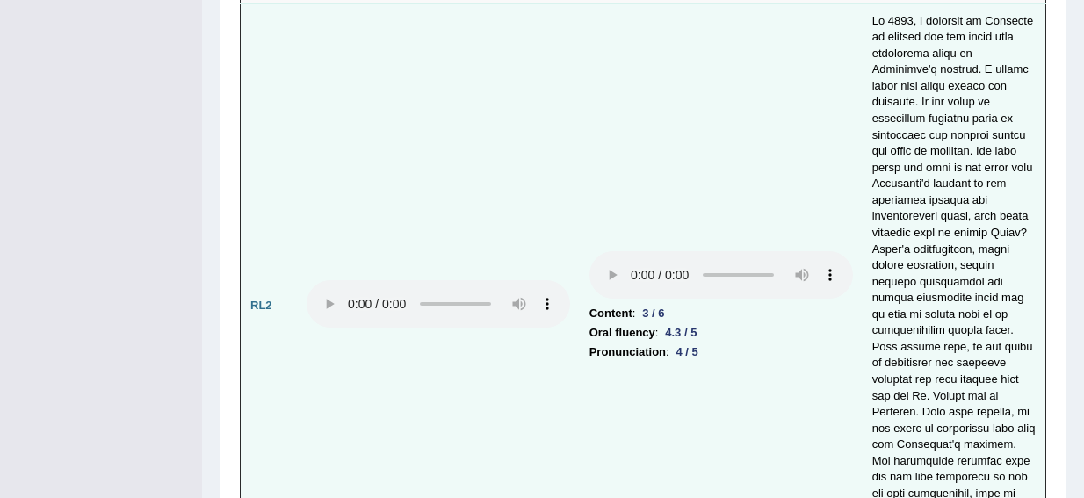
scroll to position [3777, 0]
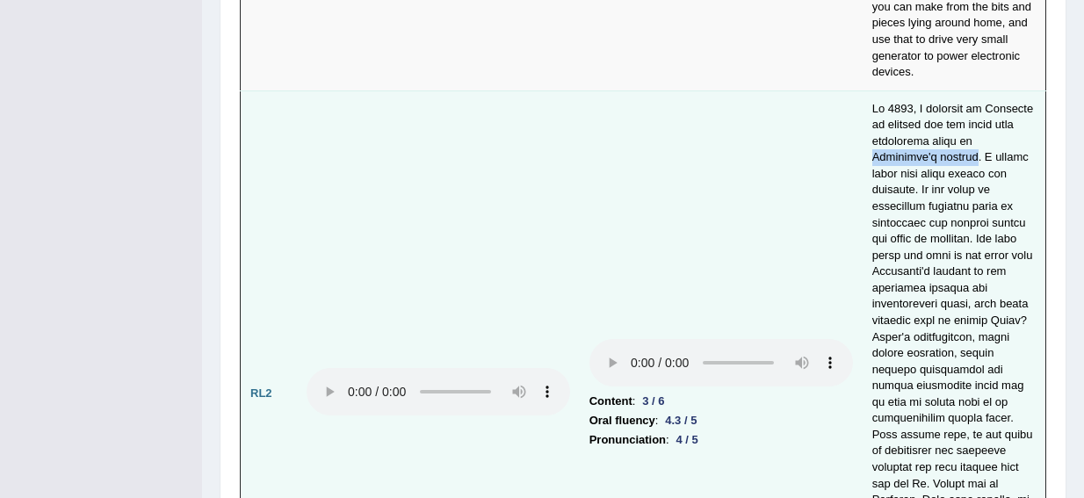
drag, startPoint x: 970, startPoint y: 83, endPoint x: 908, endPoint y: 102, distance: 64.2
click at [908, 102] on td at bounding box center [955, 393] width 184 height 607
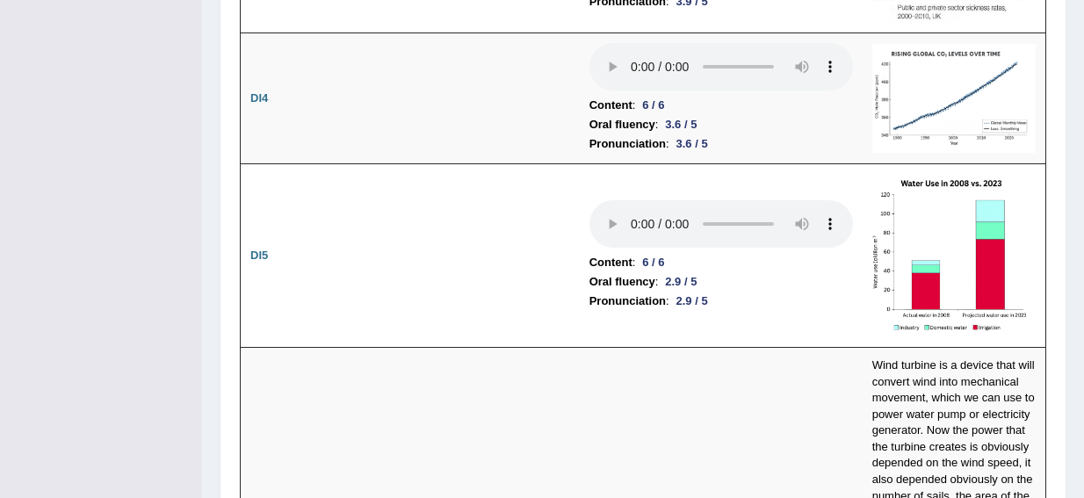
scroll to position [3140, 0]
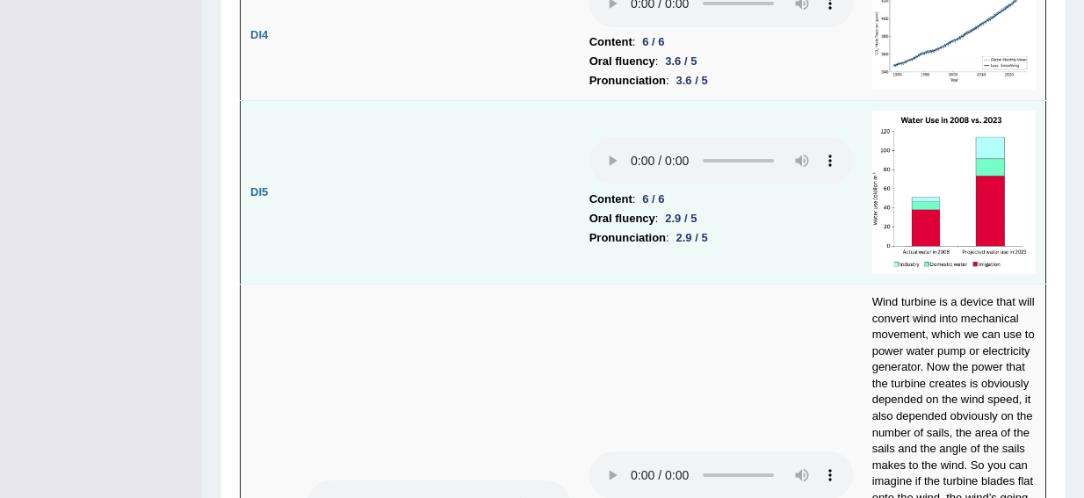
click at [947, 193] on img at bounding box center [953, 192] width 163 height 163
click at [984, 135] on img at bounding box center [953, 192] width 163 height 163
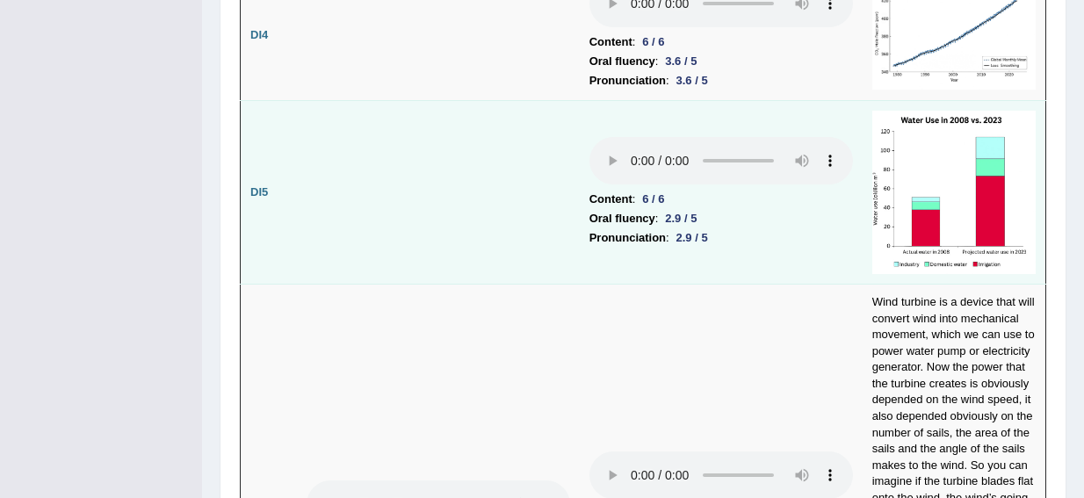
click at [984, 135] on img at bounding box center [953, 192] width 163 height 163
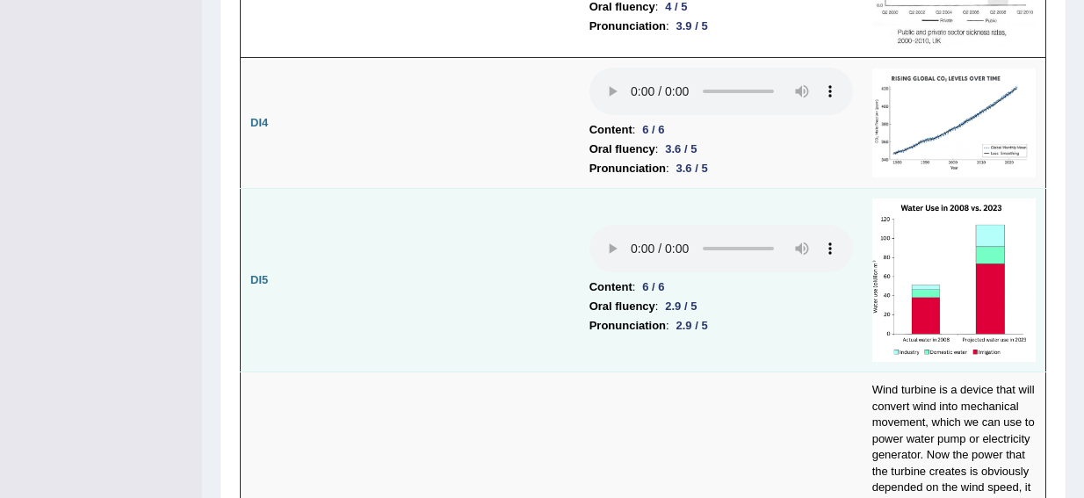
drag, startPoint x: 930, startPoint y: 109, endPoint x: 360, endPoint y: 239, distance: 584.8
click at [360, 239] on td at bounding box center [438, 280] width 283 height 184
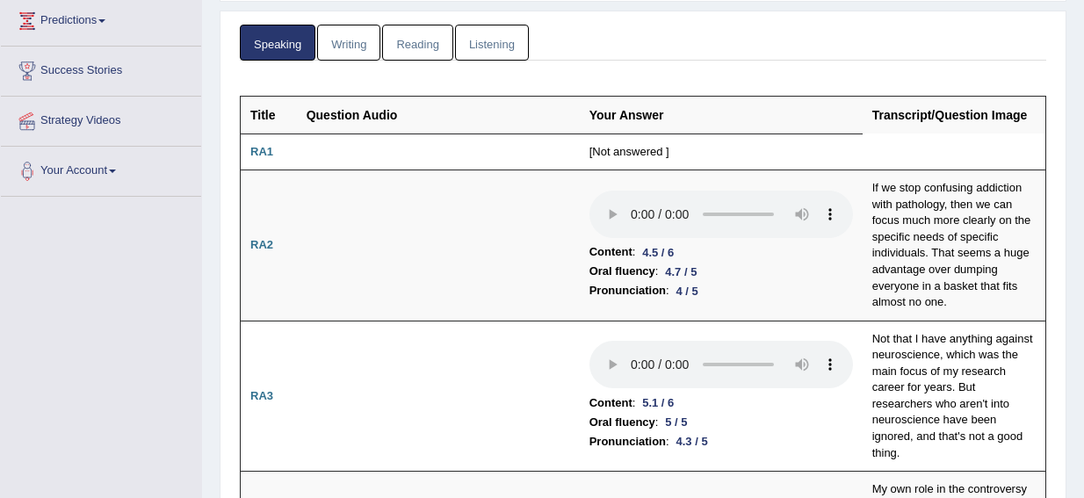
scroll to position [65, 0]
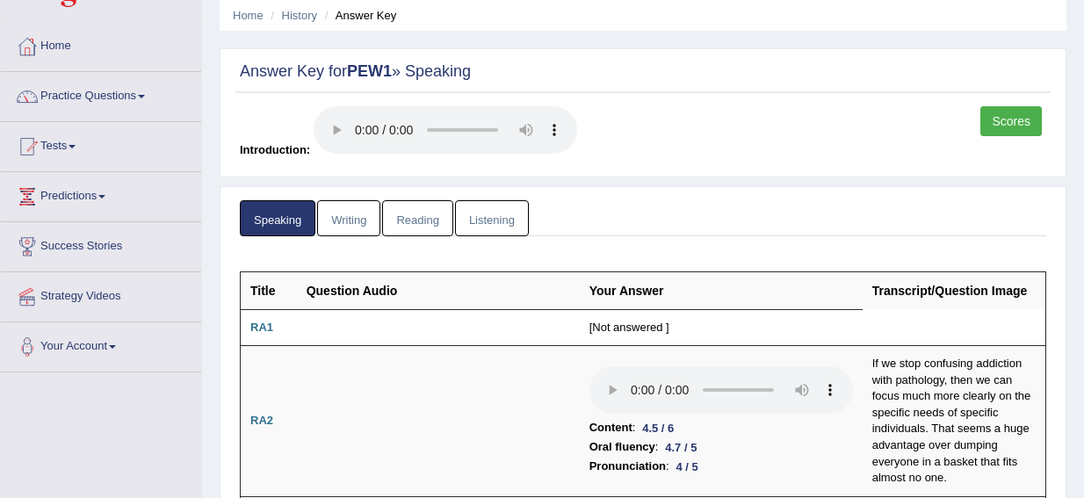
drag, startPoint x: 1023, startPoint y: 122, endPoint x: 1022, endPoint y: 134, distance: 12.4
click at [1023, 122] on link "Scores" at bounding box center [1010, 121] width 61 height 30
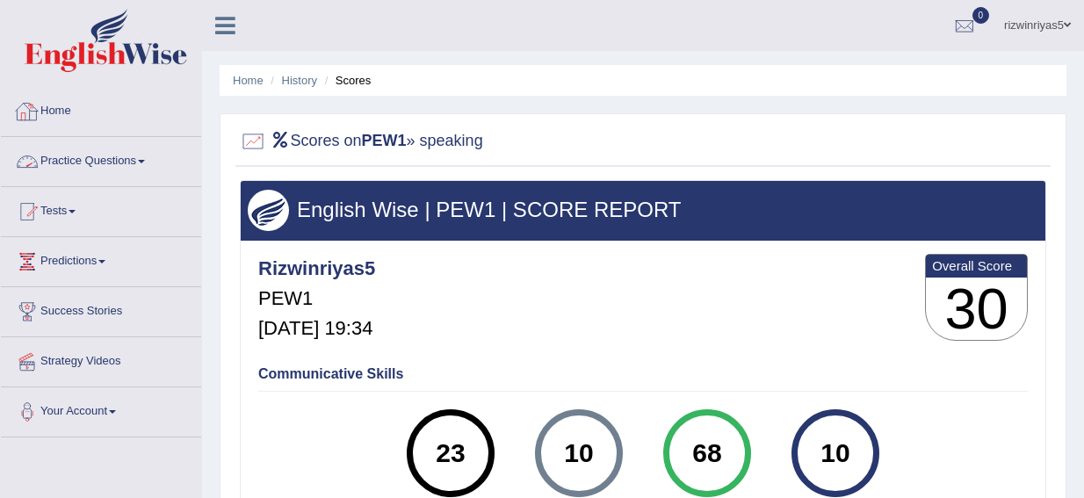
click at [76, 153] on link "Practice Questions" at bounding box center [101, 159] width 200 height 44
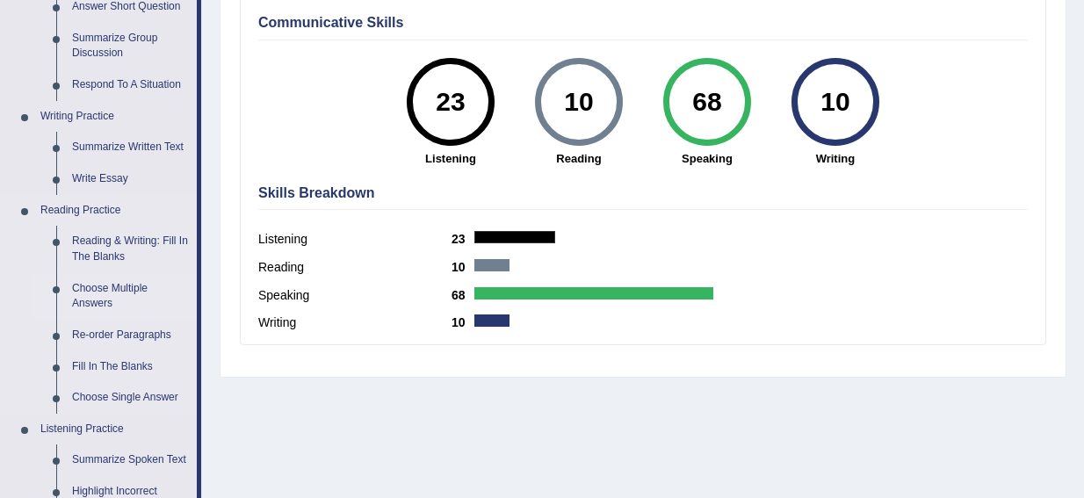
scroll to position [439, 0]
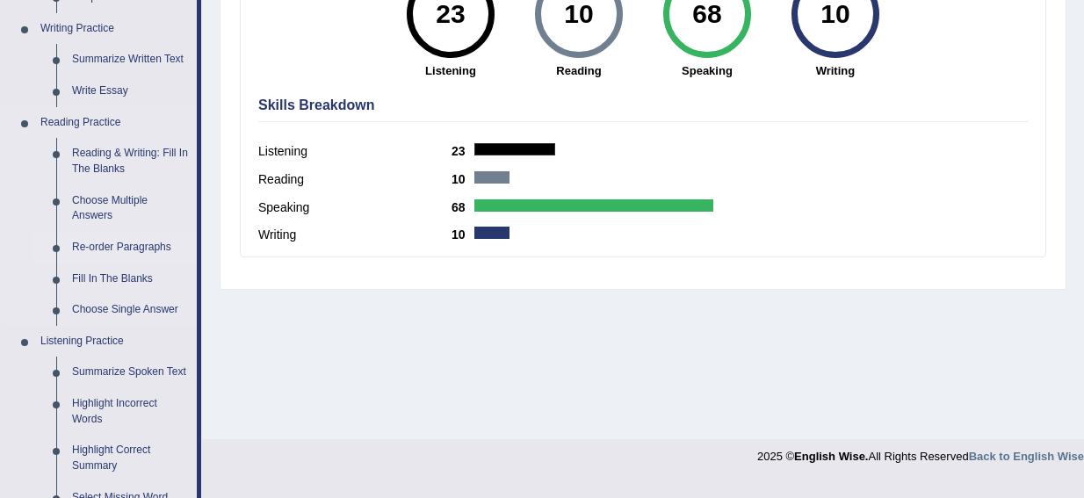
click at [112, 244] on link "Re-order Paragraphs" at bounding box center [130, 248] width 133 height 32
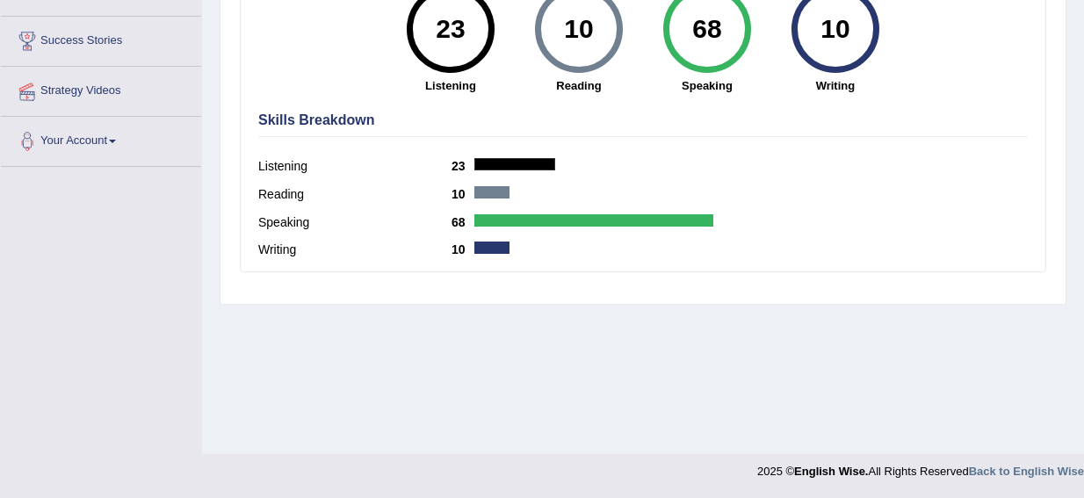
scroll to position [230, 0]
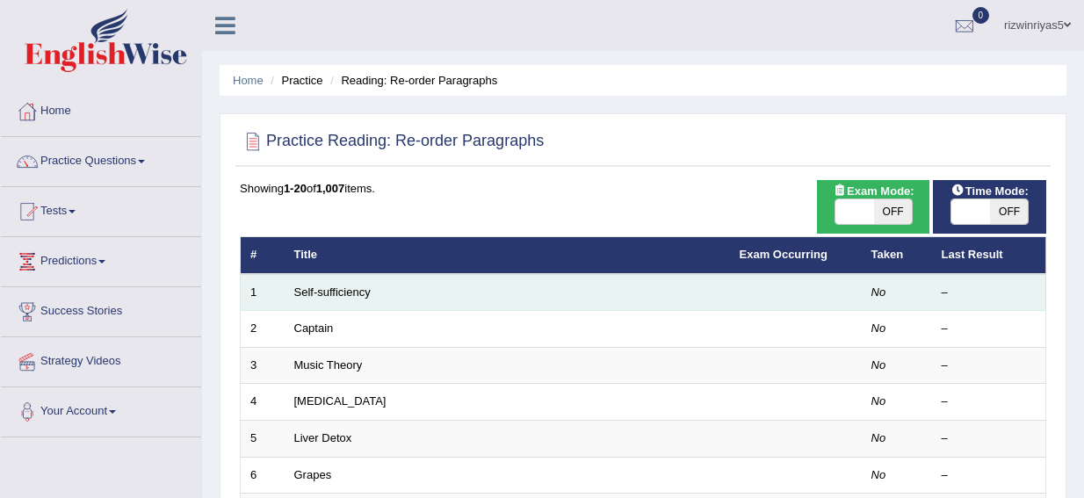
click at [339, 298] on td "Self-sufficiency" at bounding box center [507, 292] width 445 height 37
click at [339, 291] on link "Self-sufficiency" at bounding box center [332, 291] width 76 height 13
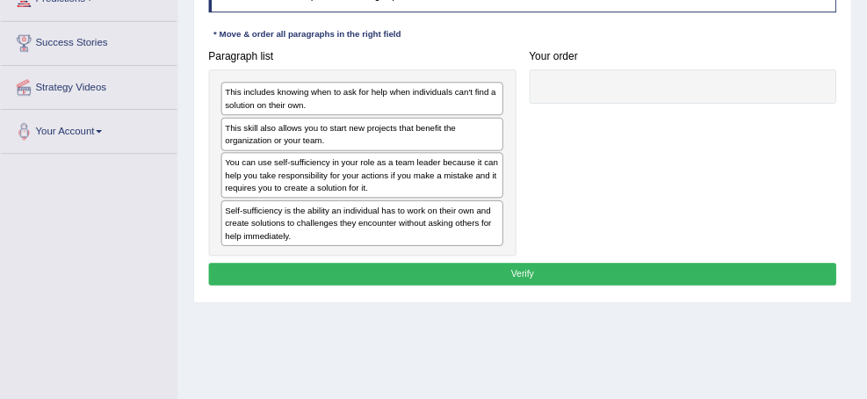
scroll to position [264, 0]
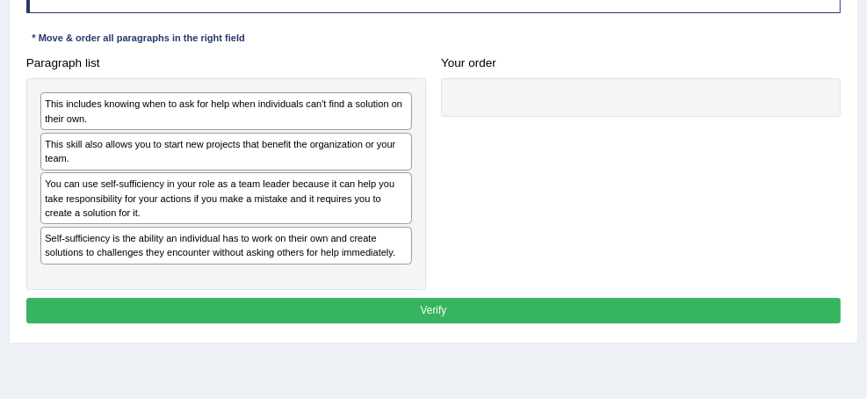
drag, startPoint x: 1095, startPoint y: 1, endPoint x: 242, endPoint y: 166, distance: 869.7
click at [242, 166] on div "This includes knowing when to ask for help when individuals can't find a soluti…" at bounding box center [226, 184] width 400 height 212
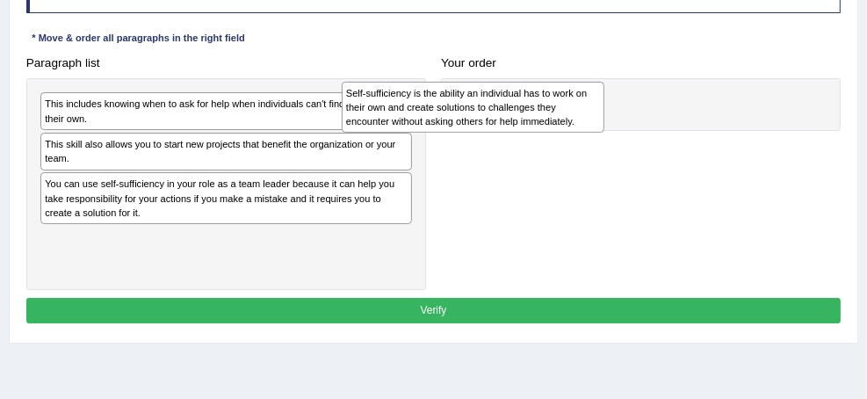
drag, startPoint x: 314, startPoint y: 264, endPoint x: 673, endPoint y: 114, distance: 388.6
click at [604, 114] on div "Self-sufficiency is the ability an individual has to work on their own and crea…" at bounding box center [473, 107] width 263 height 51
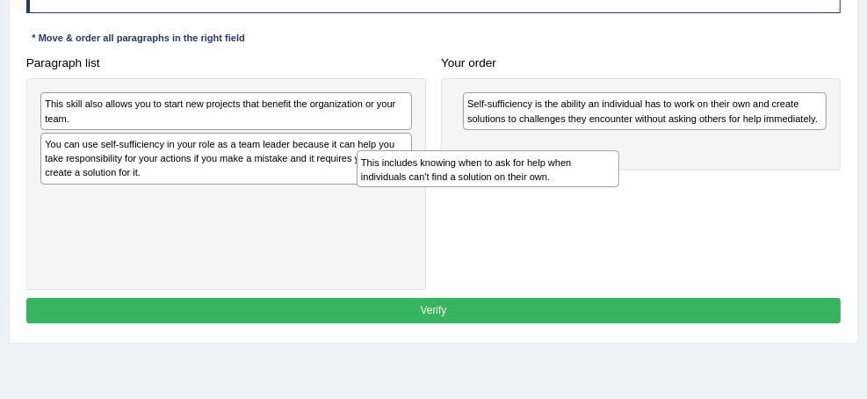
drag, startPoint x: 370, startPoint y: 100, endPoint x: 745, endPoint y: 177, distance: 382.8
click at [619, 177] on div "This includes knowing when to ask for help when individuals can't find a soluti…" at bounding box center [488, 168] width 263 height 37
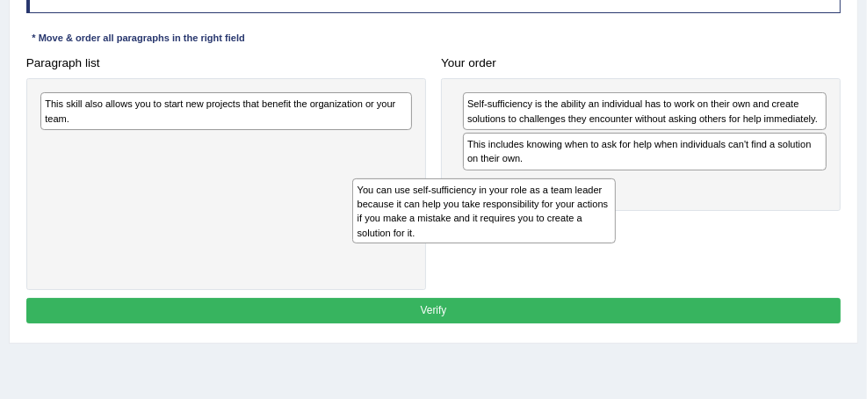
drag, startPoint x: 313, startPoint y: 168, endPoint x: 684, endPoint y: 237, distance: 378.0
click at [615, 237] on div "You can use self-sufficiency in your role as a team leader because it can help …" at bounding box center [483, 211] width 263 height 66
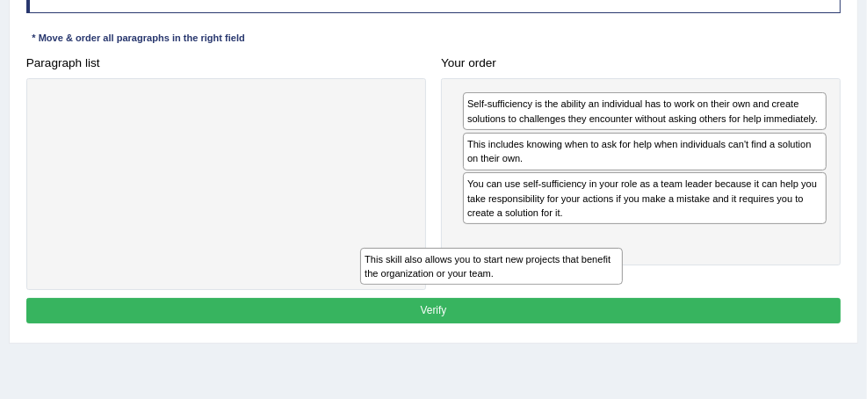
drag, startPoint x: 324, startPoint y: 113, endPoint x: 705, endPoint y: 305, distance: 425.9
click at [705, 305] on div "Instructions: The text boxes in the left panel have been placed in a random ord…" at bounding box center [433, 144] width 822 height 379
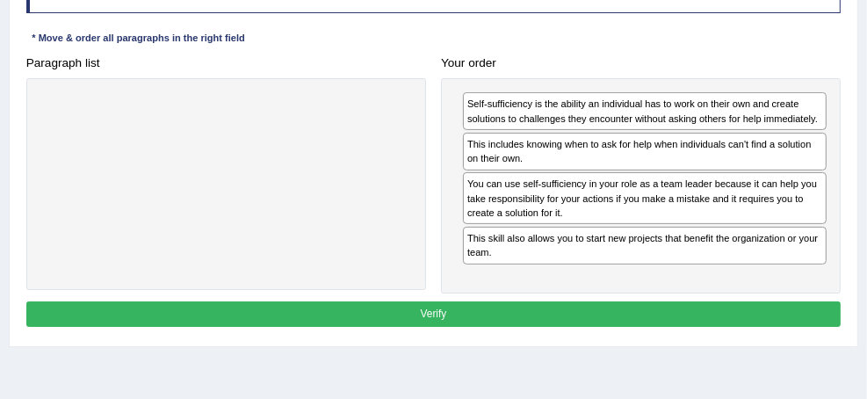
click at [529, 327] on button "Verify" at bounding box center [433, 313] width 815 height 25
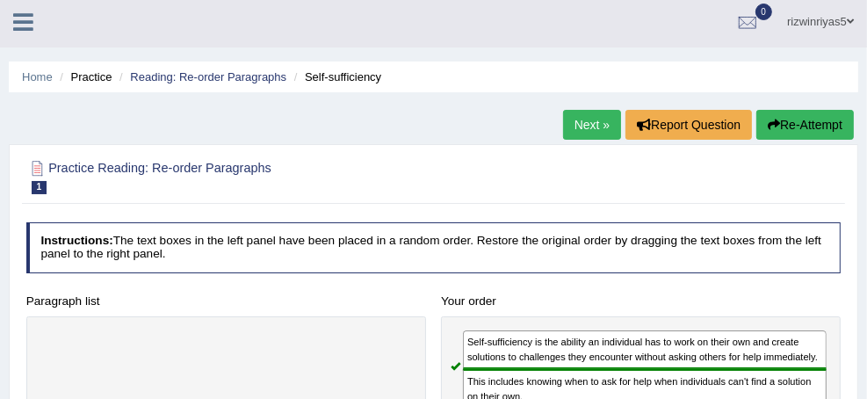
scroll to position [0, 0]
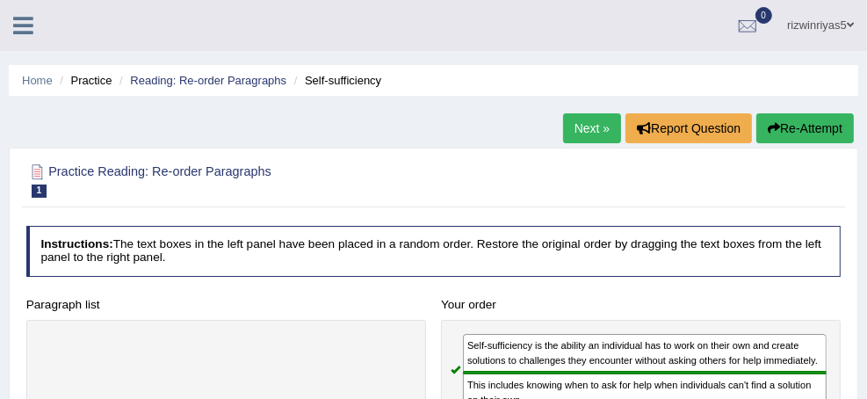
click at [802, 120] on button "Re-Attempt" at bounding box center [805, 128] width 98 height 30
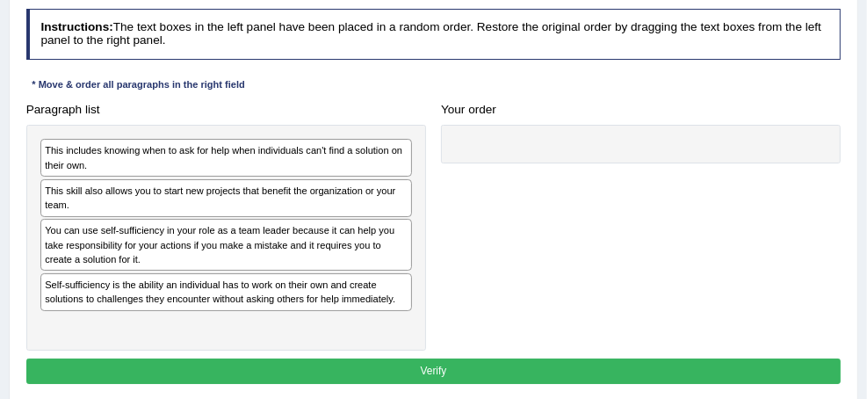
scroll to position [281, 0]
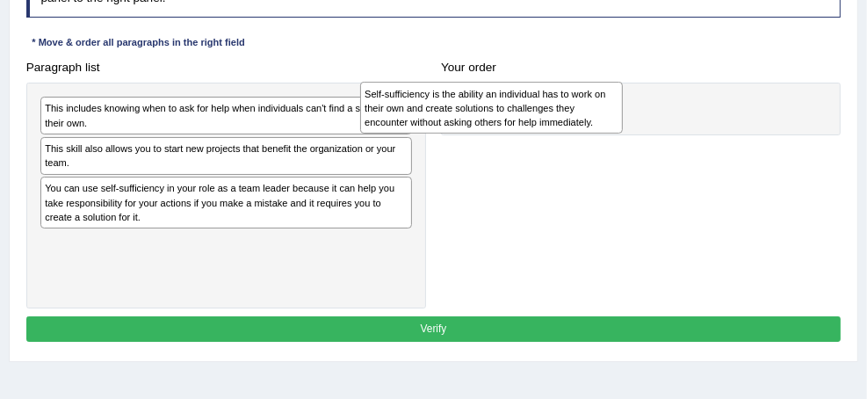
drag, startPoint x: 346, startPoint y: 313, endPoint x: 726, endPoint y: 157, distance: 410.9
click at [623, 133] on div "Self-sufficiency is the ability an individual has to work on their own and crea…" at bounding box center [491, 107] width 263 height 51
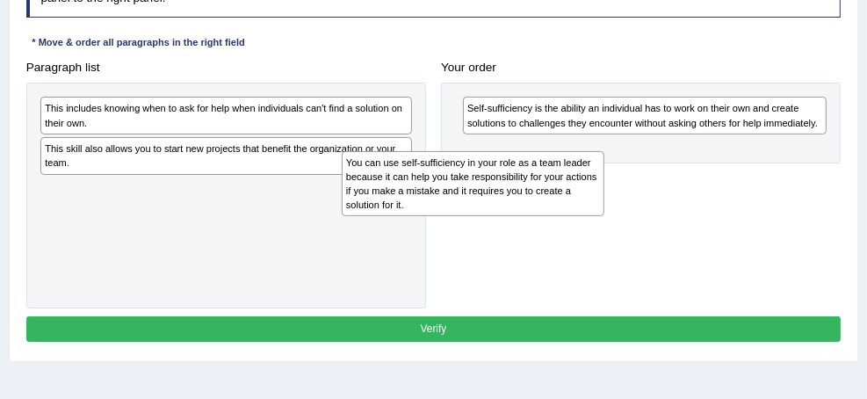
drag, startPoint x: 301, startPoint y: 224, endPoint x: 660, endPoint y: 217, distance: 358.5
click at [604, 217] on div "You can use self-sufficiency in your role as a team leader because it can help …" at bounding box center [473, 184] width 263 height 66
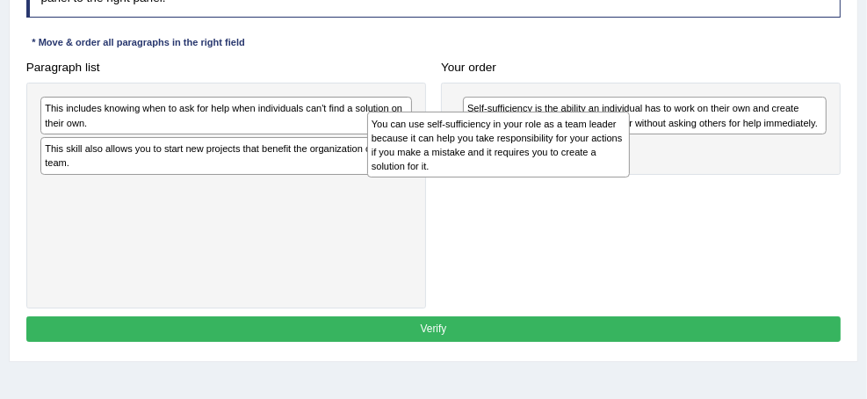
drag, startPoint x: 316, startPoint y: 235, endPoint x: 705, endPoint y: 183, distance: 391.8
click at [630, 177] on div "You can use self-sufficiency in your role as a team leader because it can help …" at bounding box center [498, 145] width 263 height 66
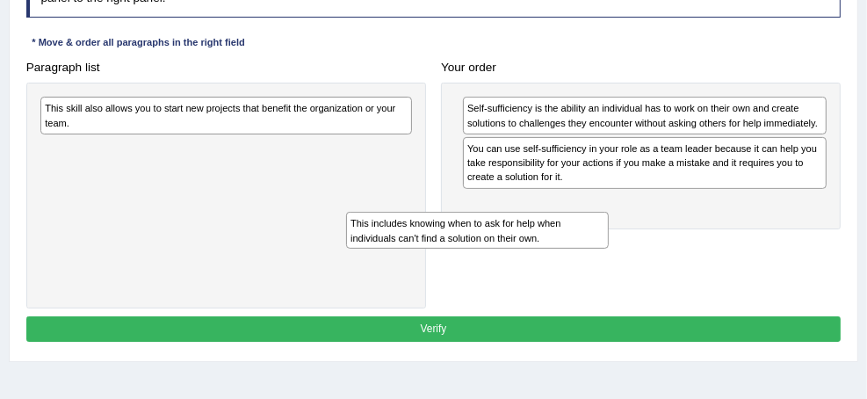
drag, startPoint x: 290, startPoint y: 158, endPoint x: 654, endPoint y: 301, distance: 390.9
click at [654, 301] on div "Paragraph list This includes knowing when to ask for help when individuals can'…" at bounding box center [433, 181] width 830 height 254
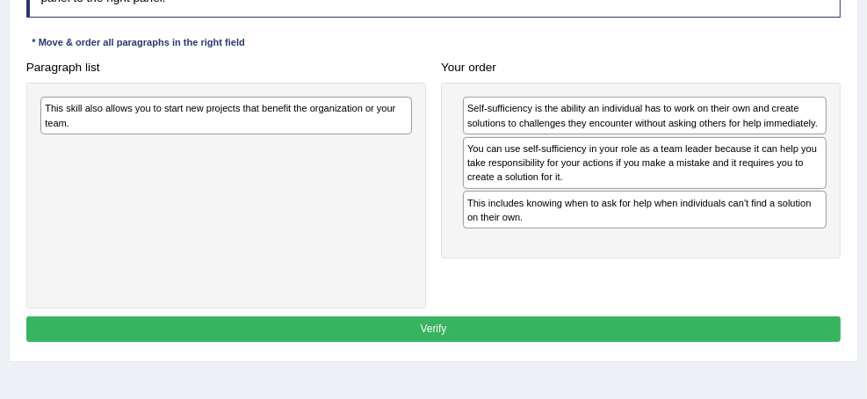
click at [606, 189] on div "You can use self-sufficiency in your role as a team leader because it can help …" at bounding box center [645, 163] width 364 height 52
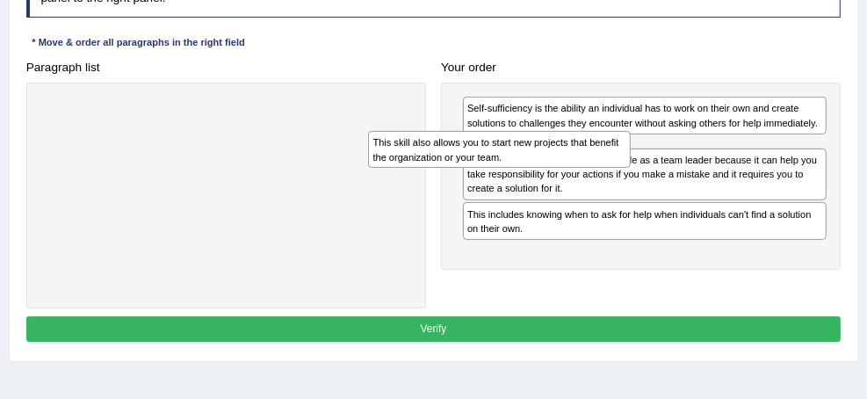
drag, startPoint x: 353, startPoint y: 143, endPoint x: 743, endPoint y: 192, distance: 393.0
click at [631, 168] on div "This skill also allows you to start new projects that benefit the organization …" at bounding box center [499, 149] width 263 height 37
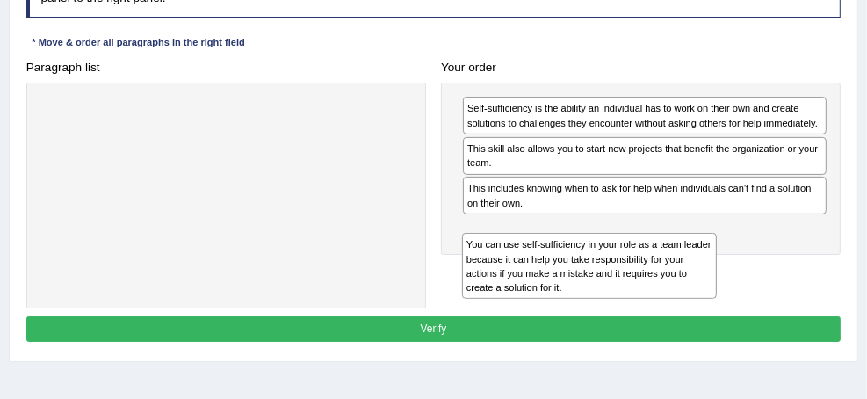
drag, startPoint x: 692, startPoint y: 258, endPoint x: 695, endPoint y: 329, distance: 71.2
click at [695, 308] on div "Paragraph list Correct order Self-sufficiency is the ability an individual has …" at bounding box center [433, 181] width 830 height 254
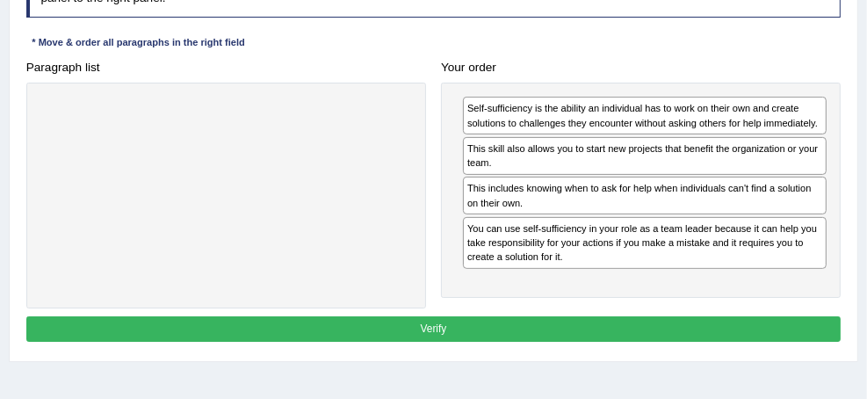
click at [575, 342] on button "Verify" at bounding box center [433, 328] width 815 height 25
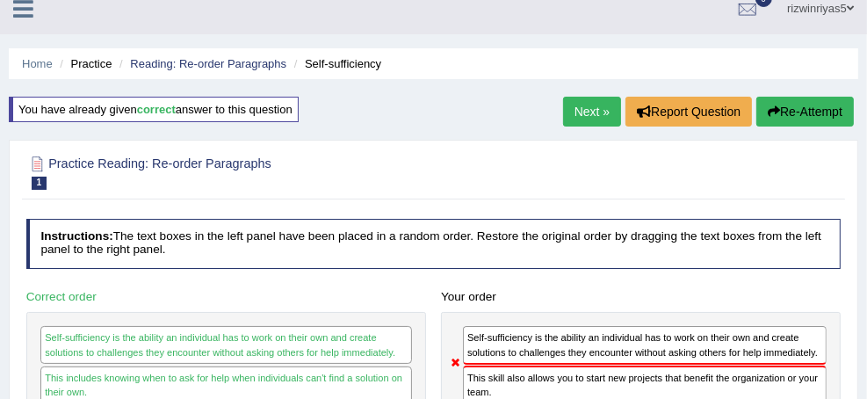
scroll to position [0, 0]
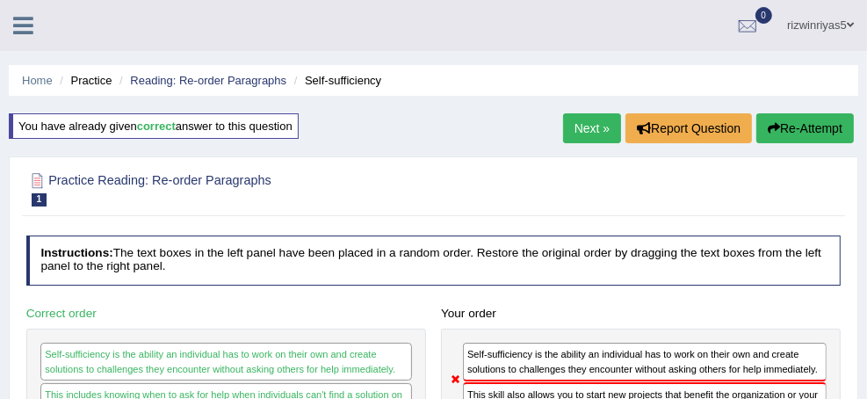
click at [0, 0] on link "Practice Questions" at bounding box center [0, 0] width 0 height 0
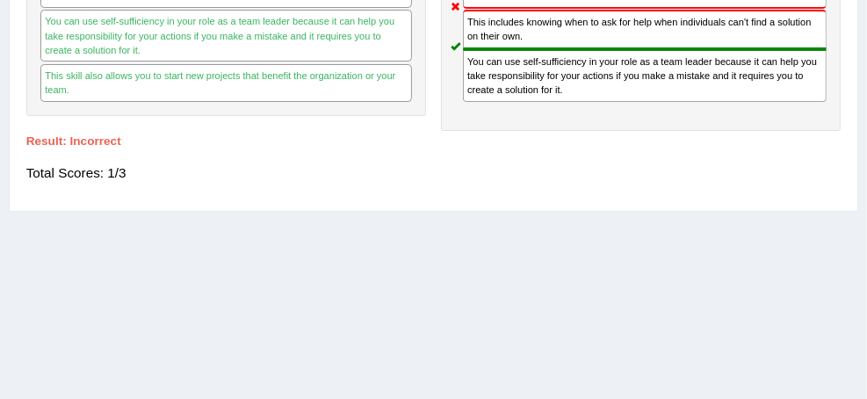
scroll to position [492, 0]
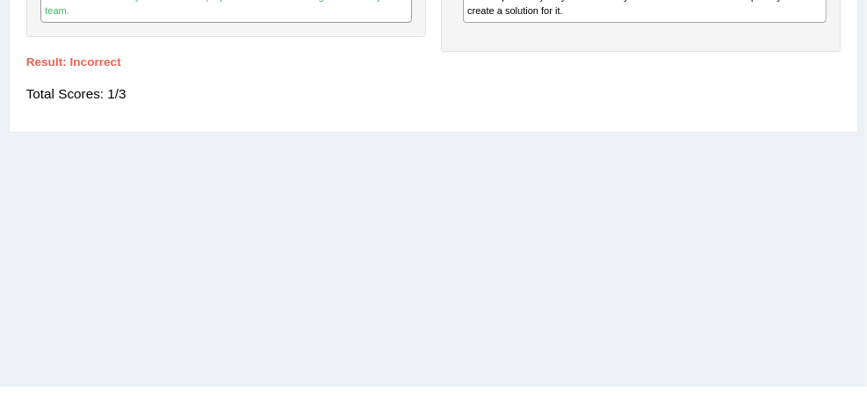
click at [0, 0] on link "Reading & Writing: Fill In The Blanks" at bounding box center [0, 0] width 0 height 0
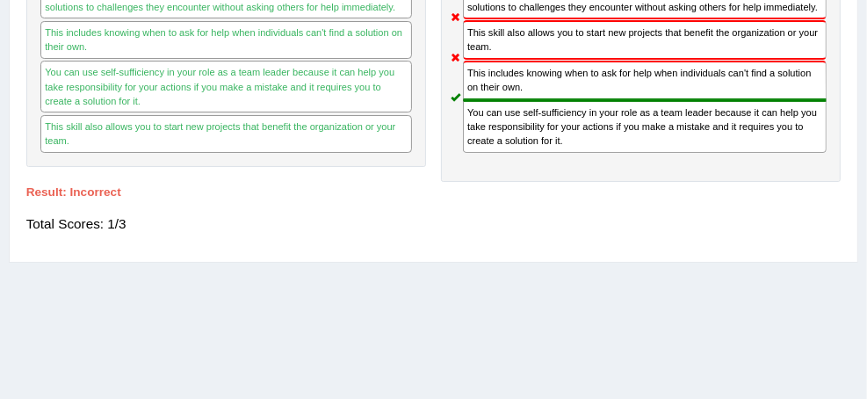
scroll to position [487, 0]
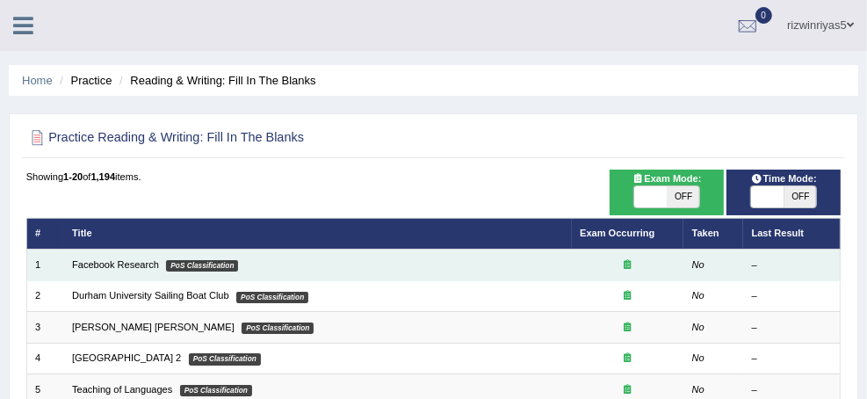
drag, startPoint x: 0, startPoint y: 0, endPoint x: 341, endPoint y: 271, distance: 435.2
click at [341, 271] on td "Facebook Research PoS Classification" at bounding box center [318, 264] width 508 height 31
click at [159, 263] on link "Facebook Research" at bounding box center [115, 264] width 87 height 11
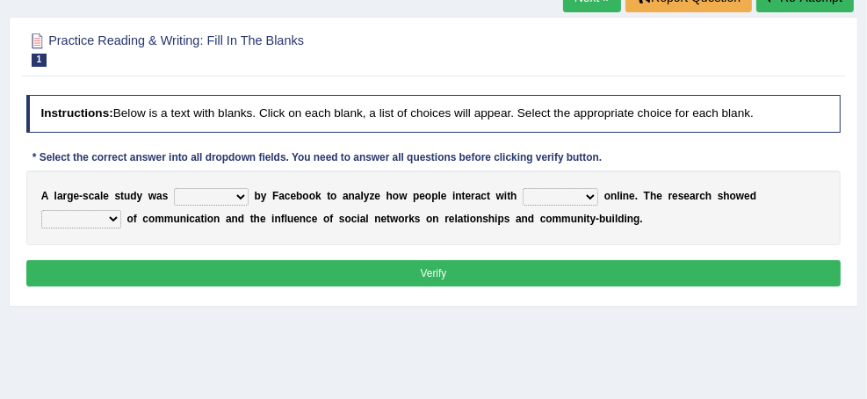
scroll to position [139, 0]
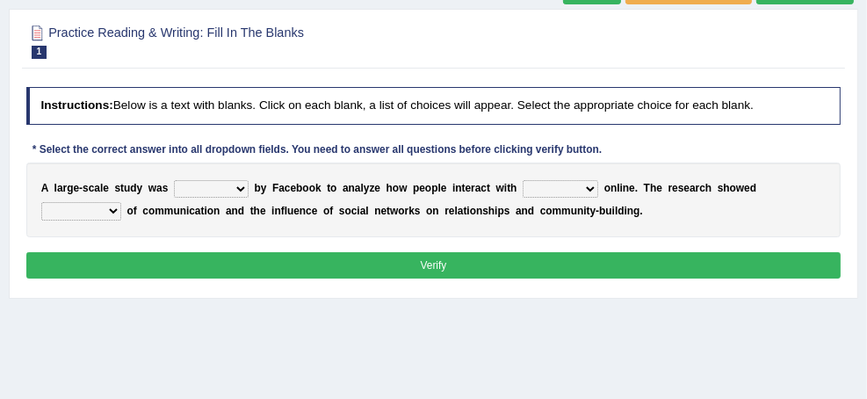
click at [249, 197] on select "surveyed had asked made" at bounding box center [211, 189] width 75 height 18
click at [323, 173] on div "Instructions: Below is a text with blanks. Click on each blank, a list of choic…" at bounding box center [433, 185] width 822 height 210
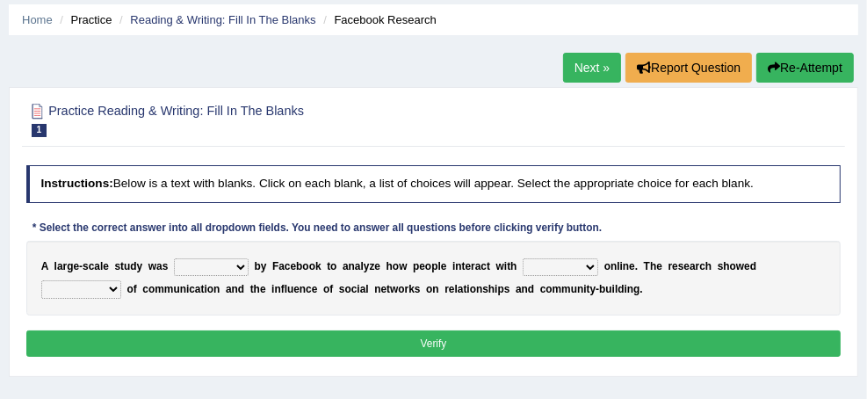
scroll to position [0, 0]
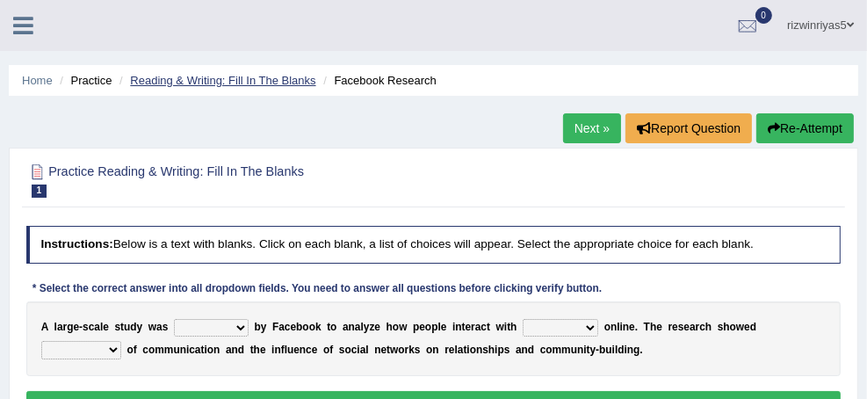
click at [315, 78] on link "Reading & Writing: Fill In The Blanks" at bounding box center [222, 80] width 185 height 13
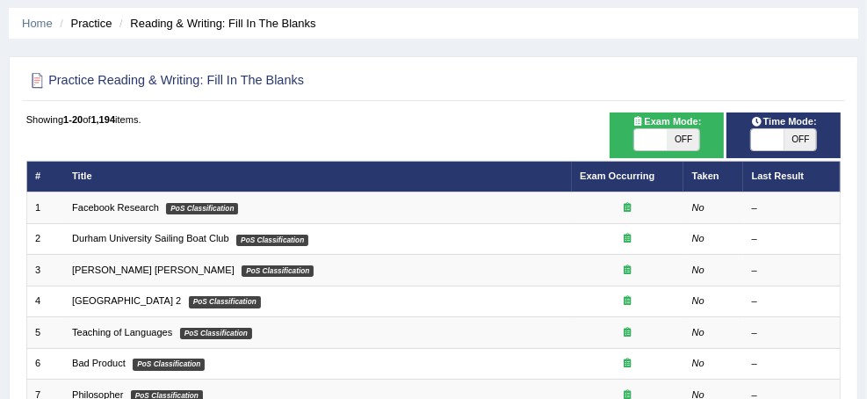
scroll to position [70, 0]
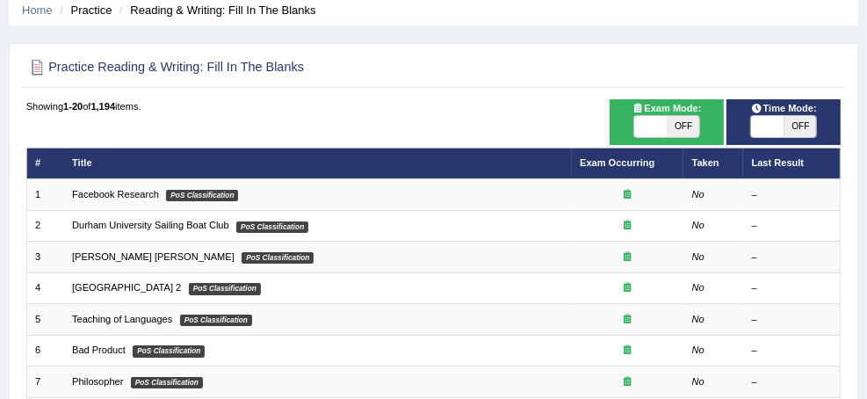
click at [0, 0] on link "Practice Questions" at bounding box center [0, 0] width 0 height 0
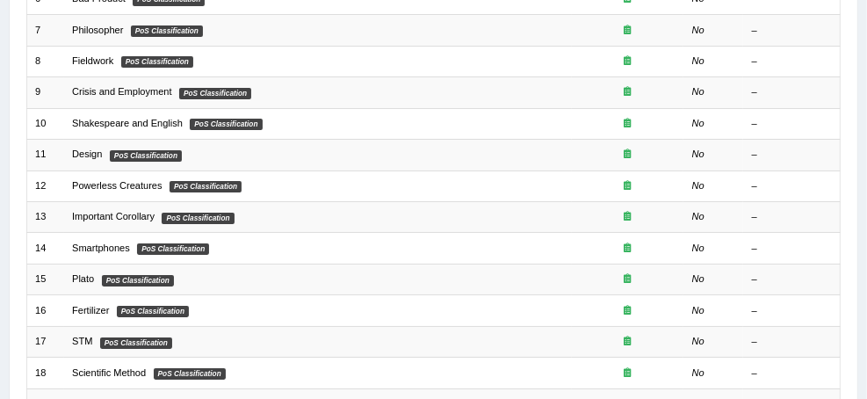
scroll to position [492, 0]
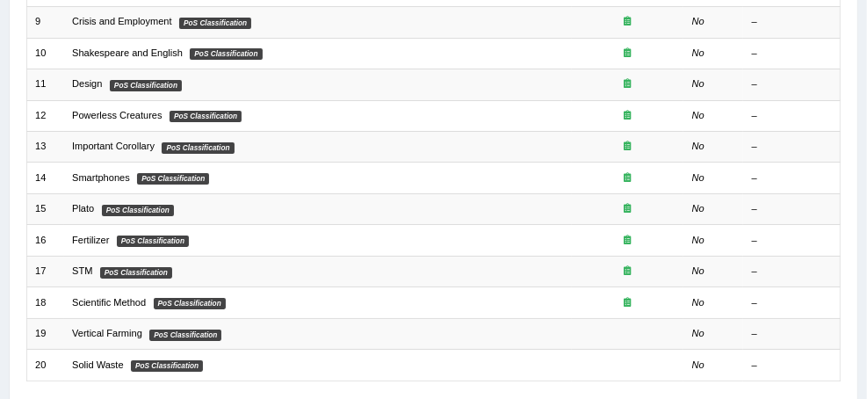
click at [0, 0] on link "Fill In The Blanks" at bounding box center [0, 0] width 0 height 0
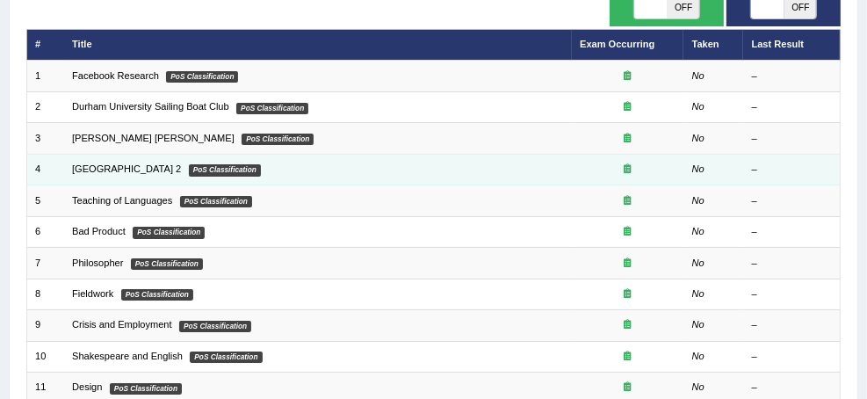
scroll to position [322, 0]
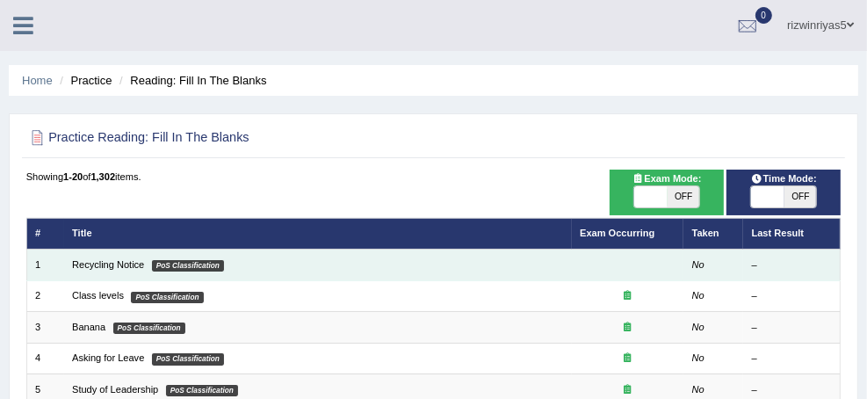
click at [305, 278] on td "Recycling Notice PoS Classification" at bounding box center [318, 264] width 508 height 31
click at [144, 261] on link "Recycling Notice" at bounding box center [108, 264] width 72 height 11
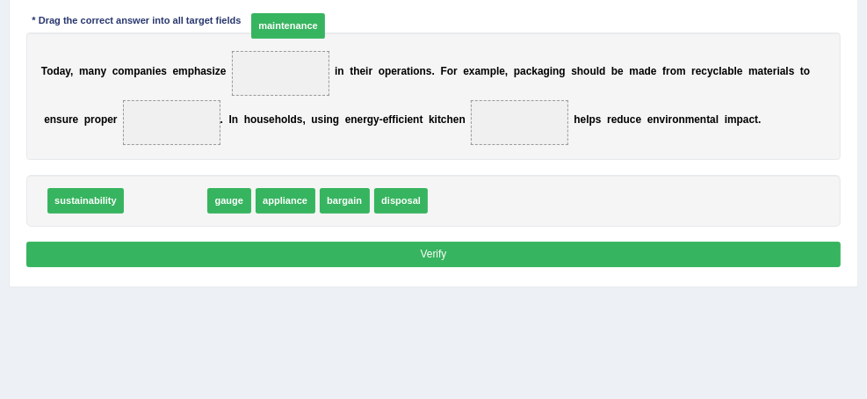
drag, startPoint x: 379, startPoint y: 242, endPoint x: 524, endPoint y: 38, distance: 250.3
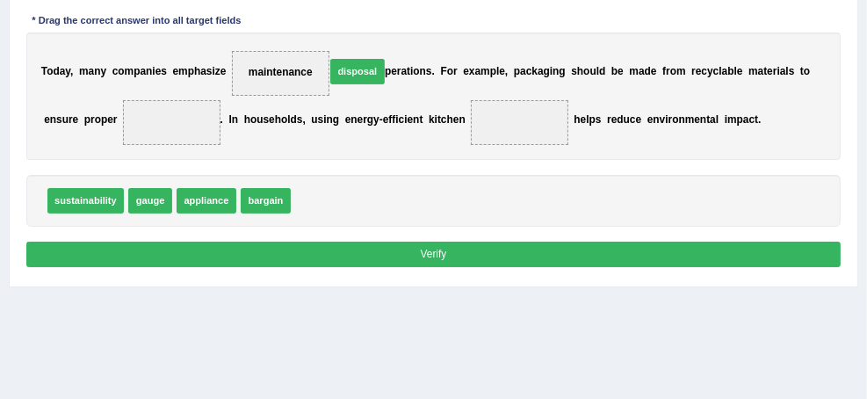
drag, startPoint x: 531, startPoint y: 255, endPoint x: 574, endPoint y: 103, distance: 158.0
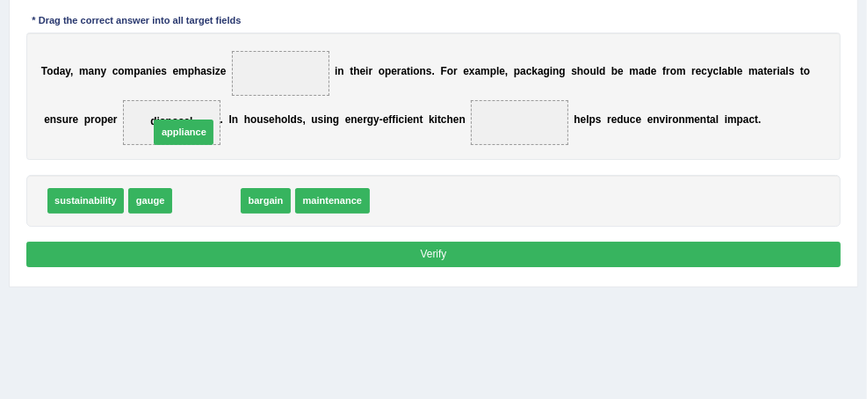
drag, startPoint x: 414, startPoint y: 245, endPoint x: 387, endPoint y: 165, distance: 84.2
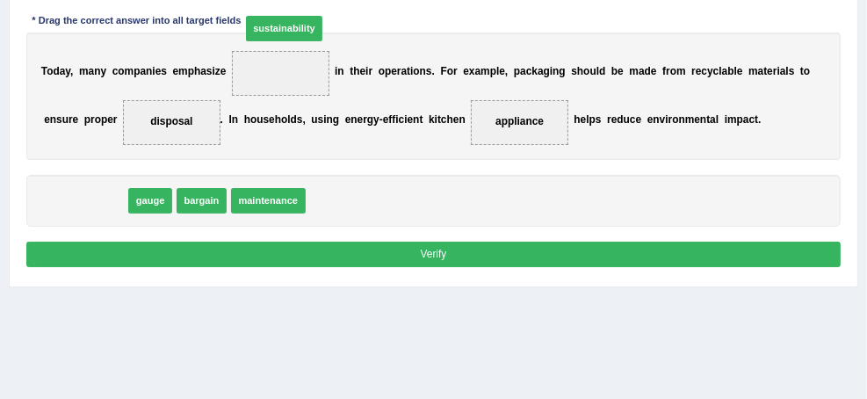
drag, startPoint x: 269, startPoint y: 245, endPoint x: 502, endPoint y: 43, distance: 308.9
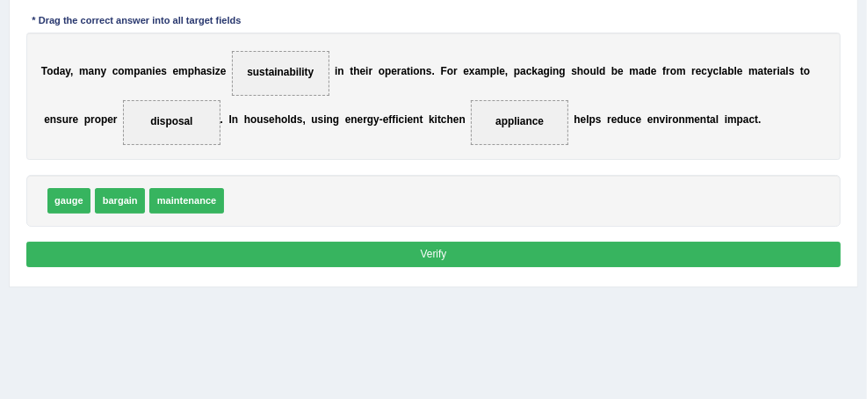
click at [517, 267] on button "Verify" at bounding box center [433, 254] width 815 height 25
